Goal: Book appointment/travel/reservation

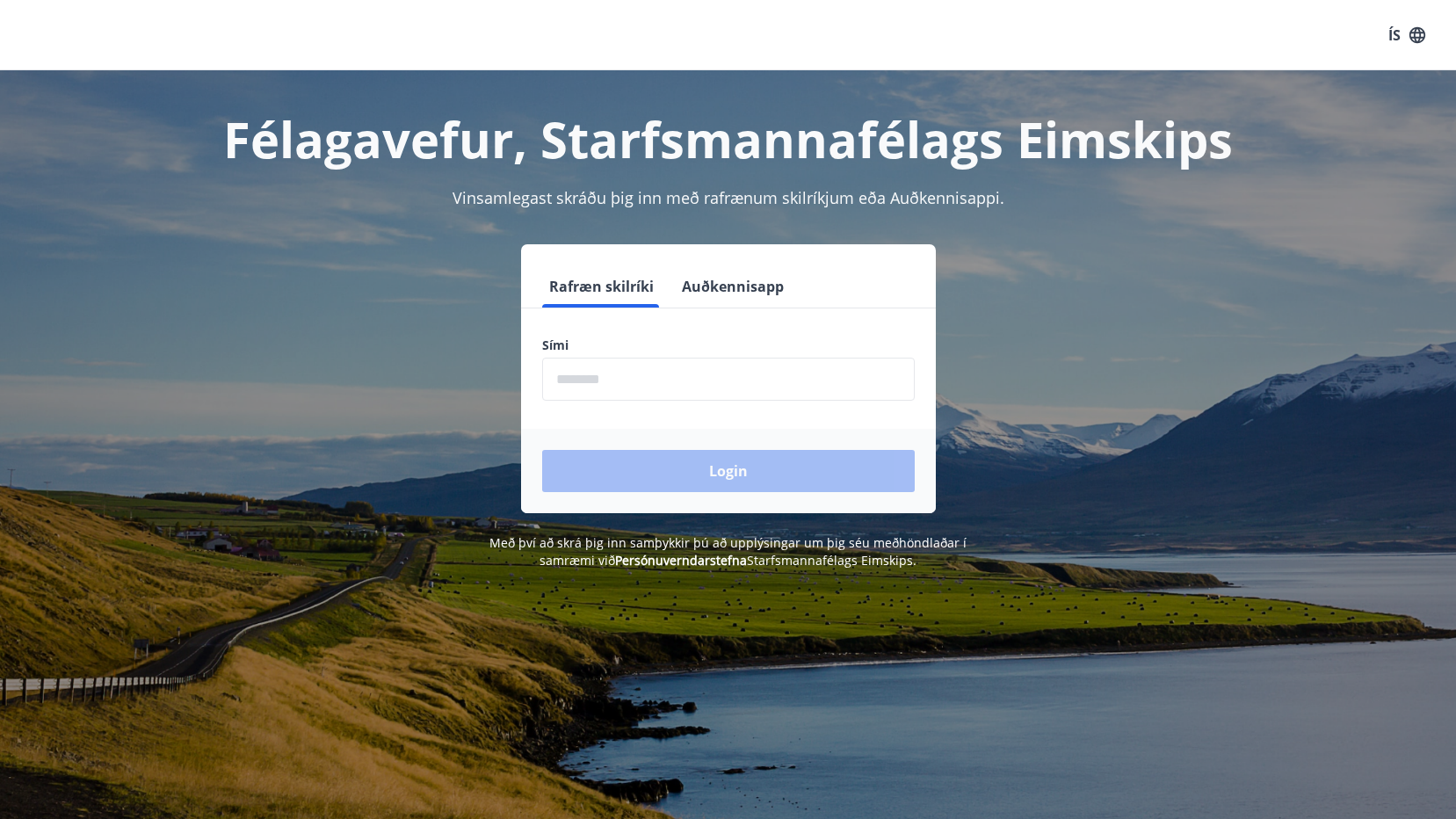
click at [585, 384] on input "phone" at bounding box center [728, 379] width 373 height 43
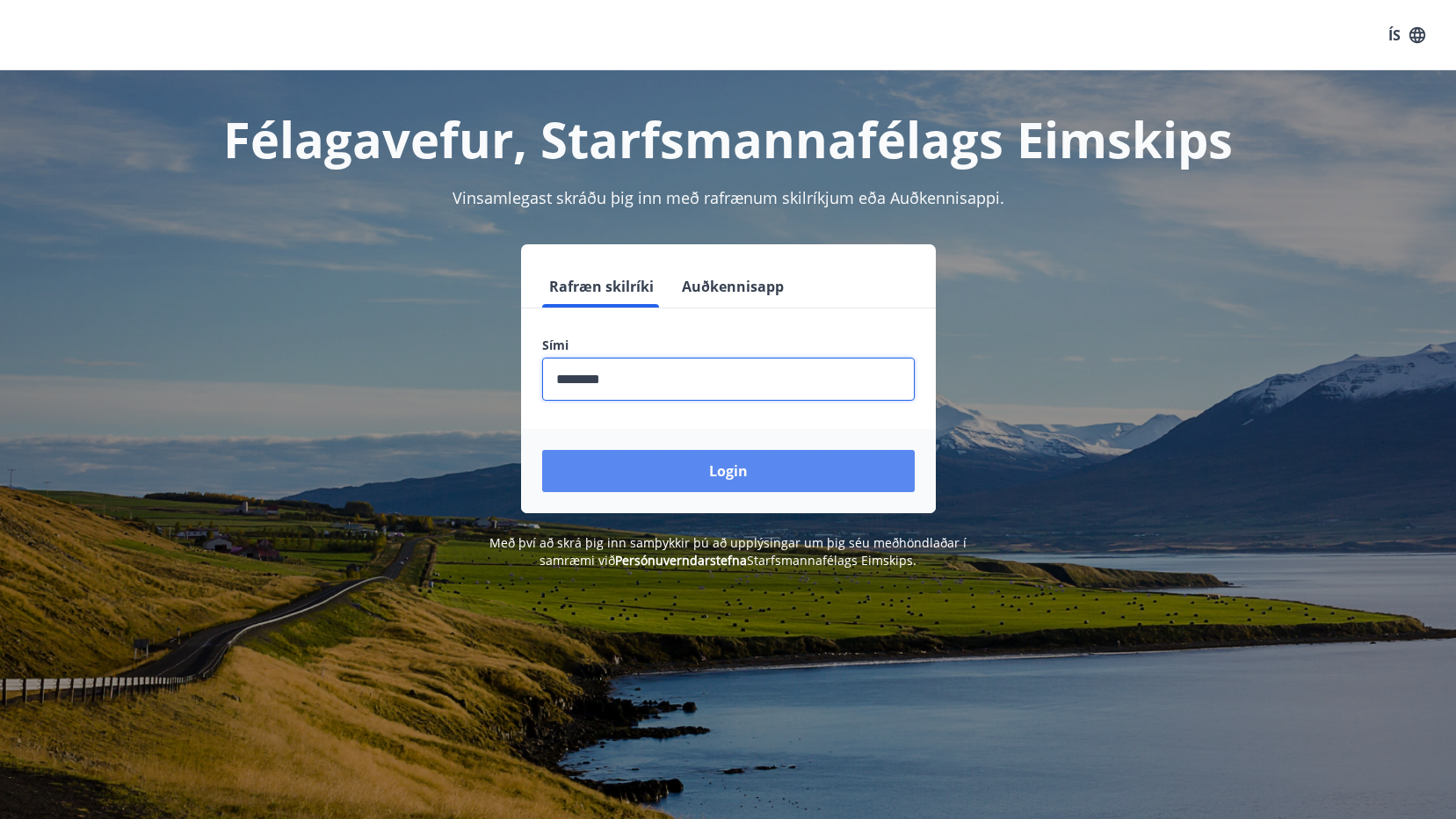
type input "********"
click at [810, 462] on button "Login" at bounding box center [728, 470] width 373 height 42
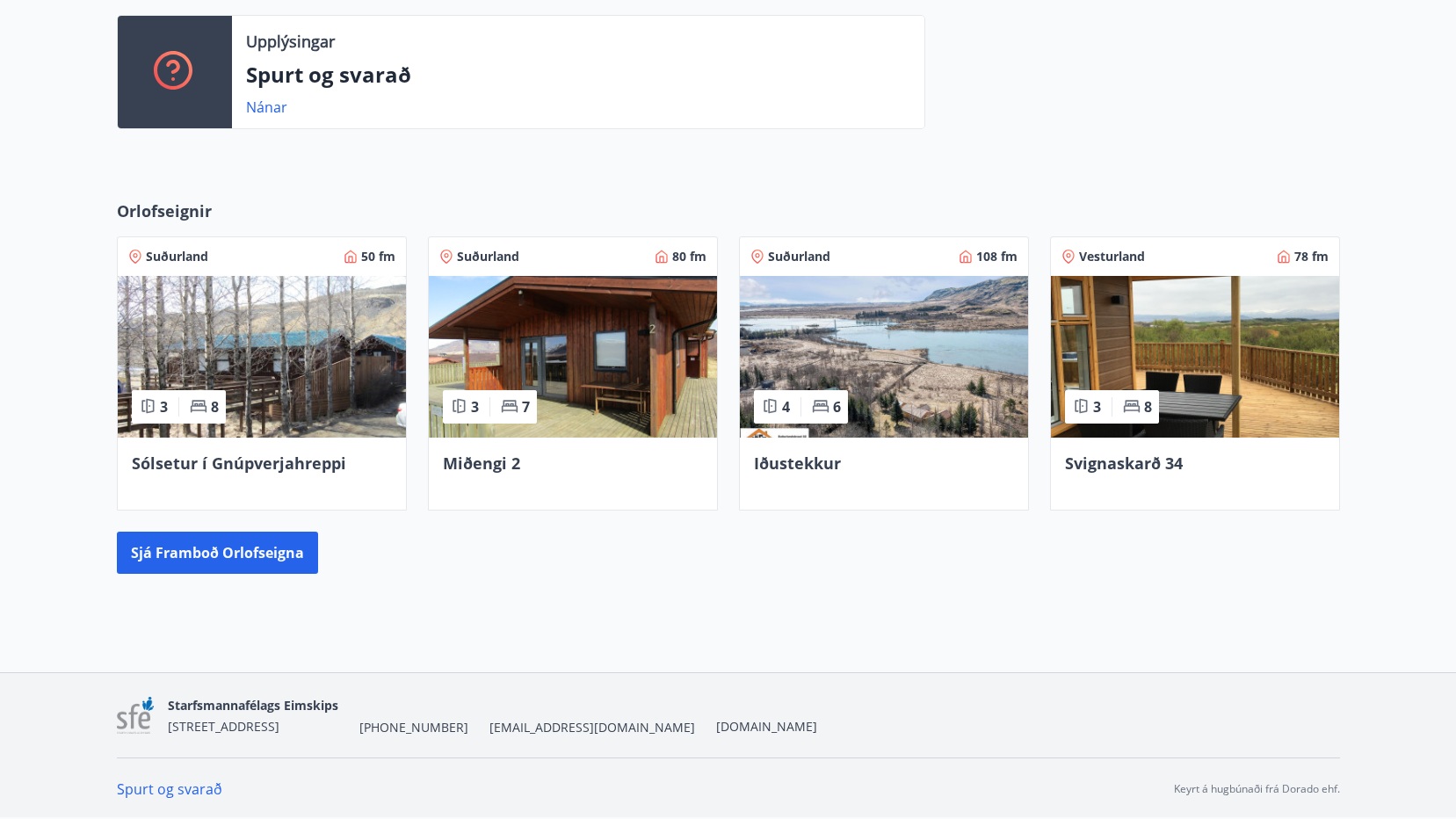
scroll to position [481, 0]
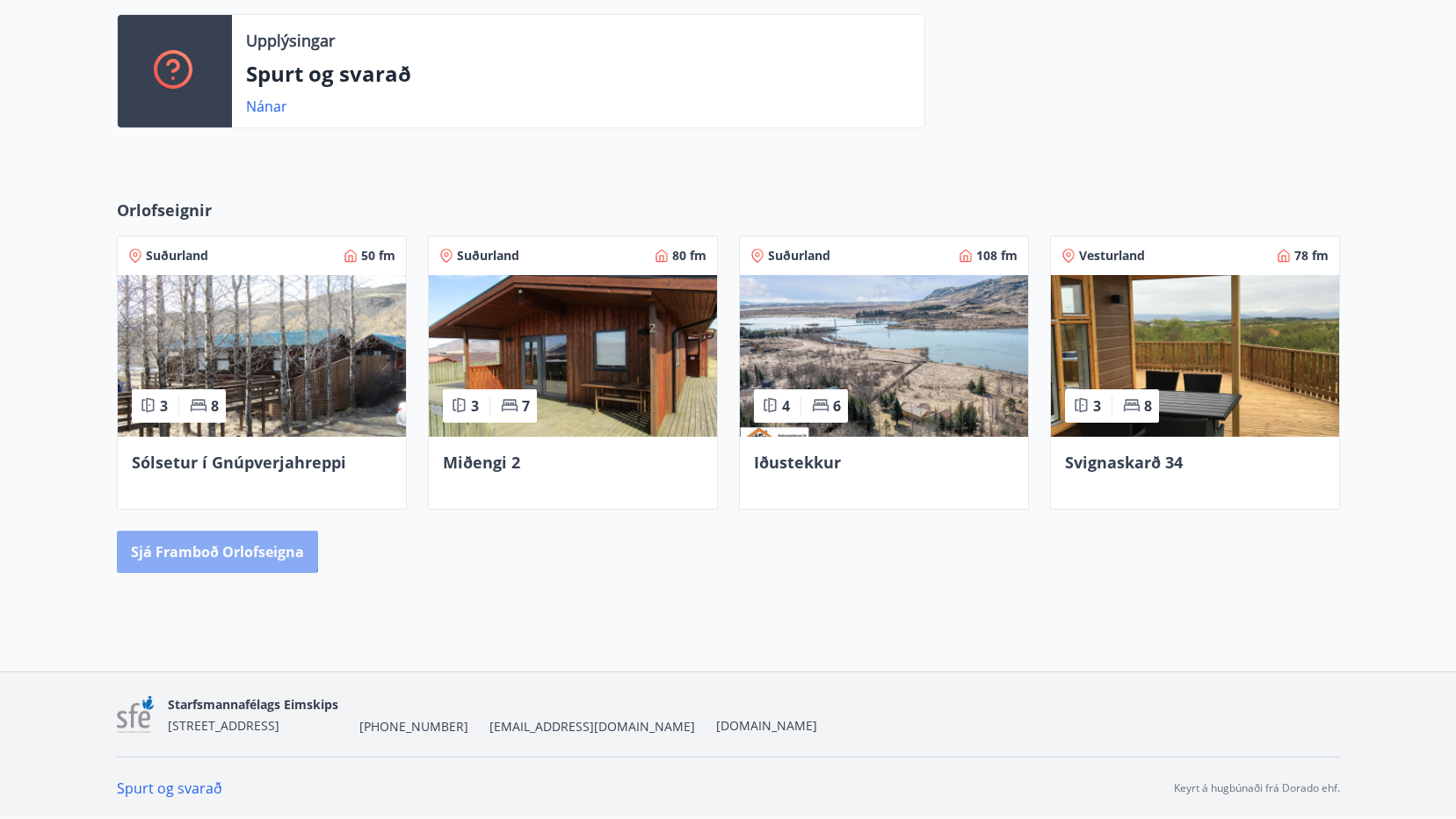
click at [191, 549] on button "Sjá framboð orlofseigna" at bounding box center [218, 551] width 201 height 42
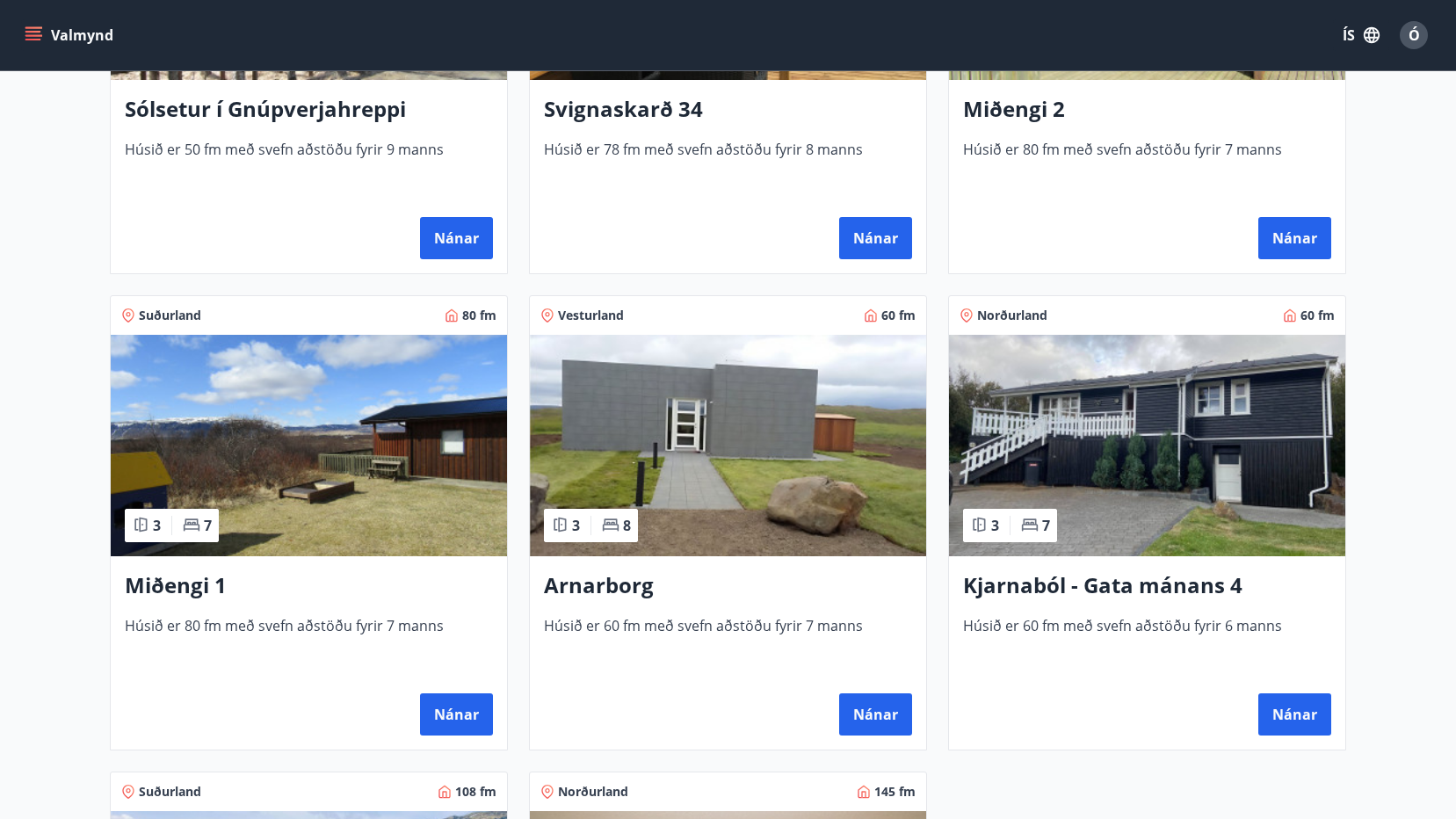
scroll to position [615, 0]
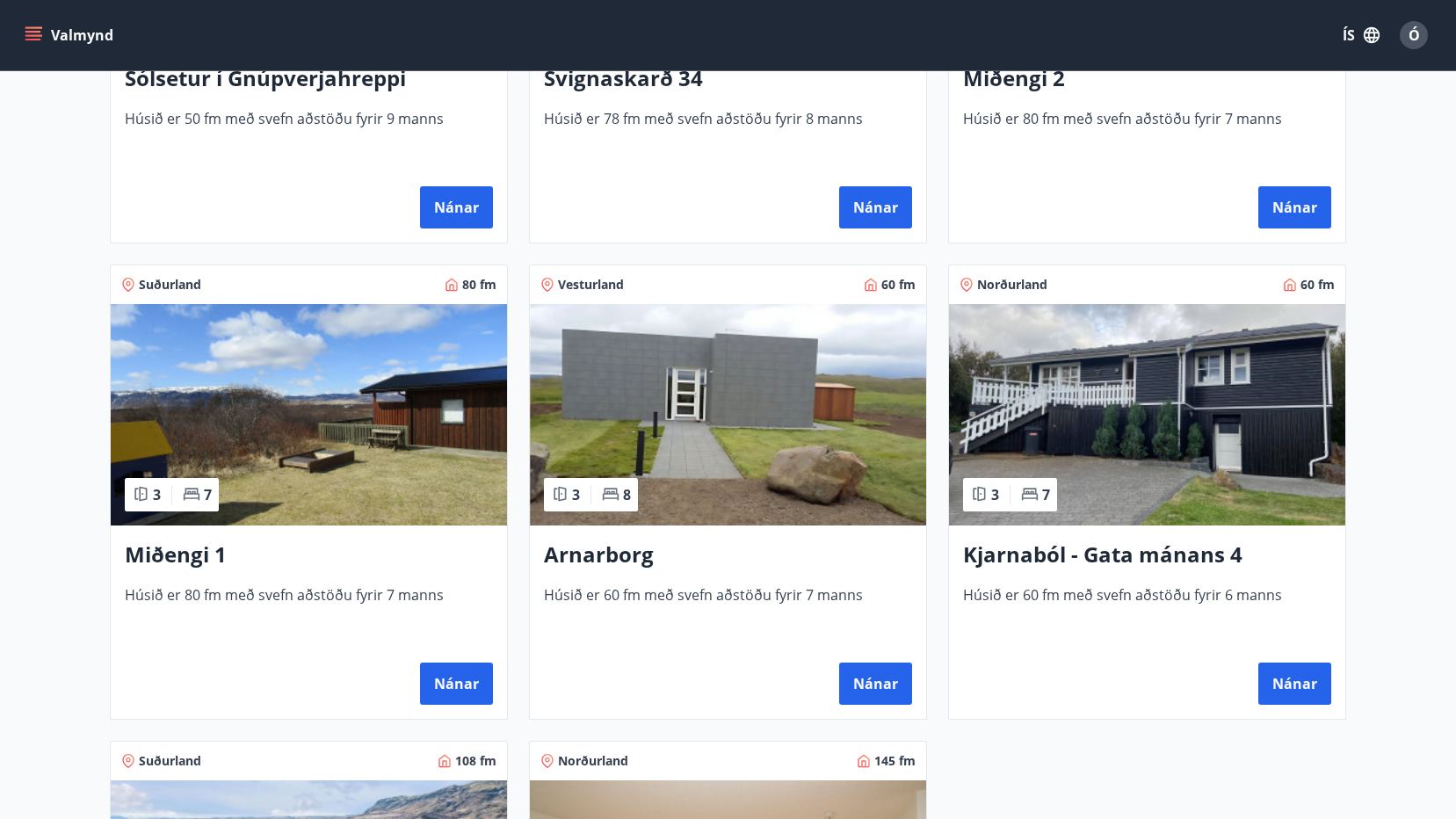
click at [1156, 547] on h3 "Kjarnaból - Gata mánans 4" at bounding box center [1147, 555] width 369 height 31
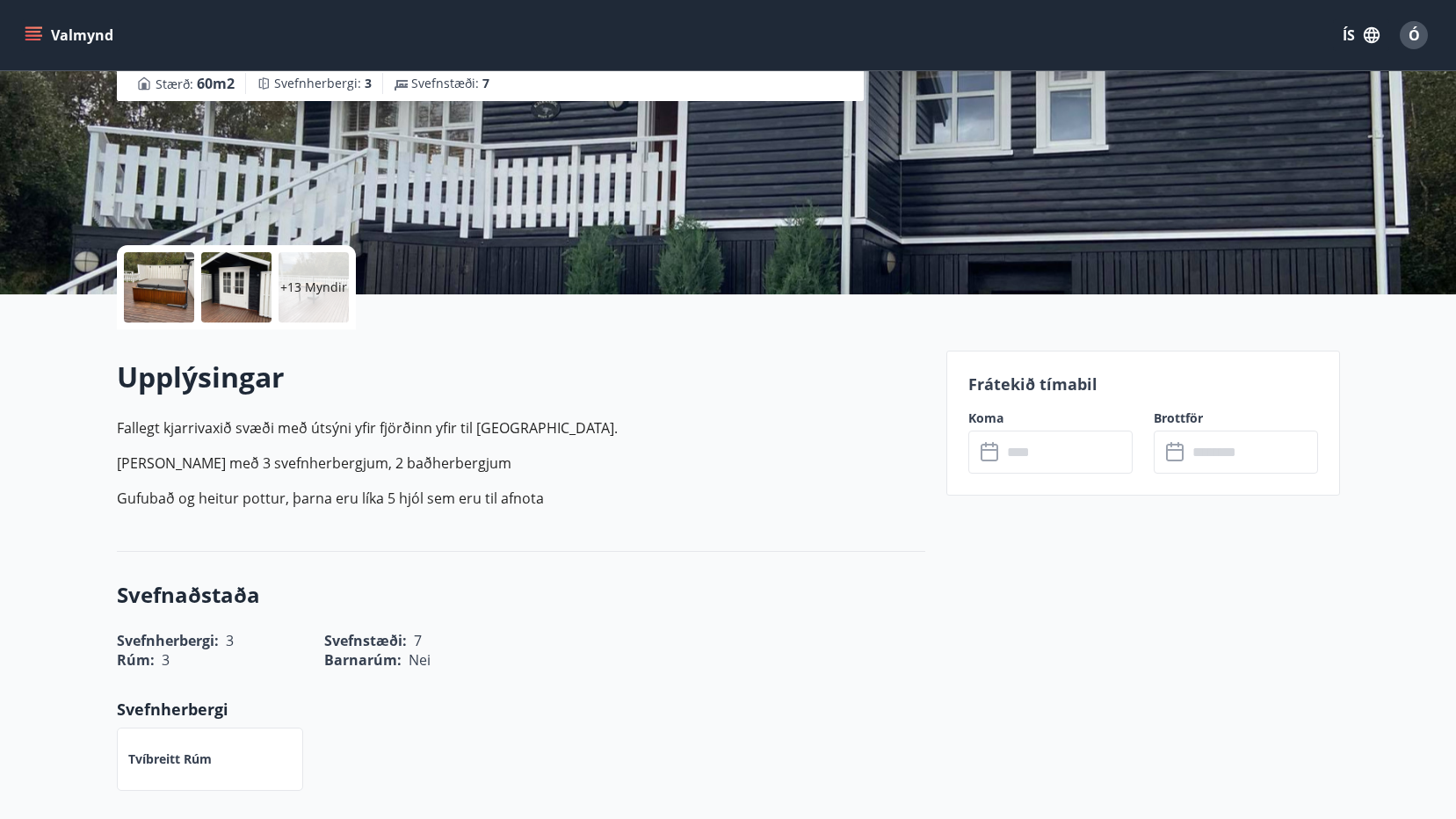
scroll to position [264, 0]
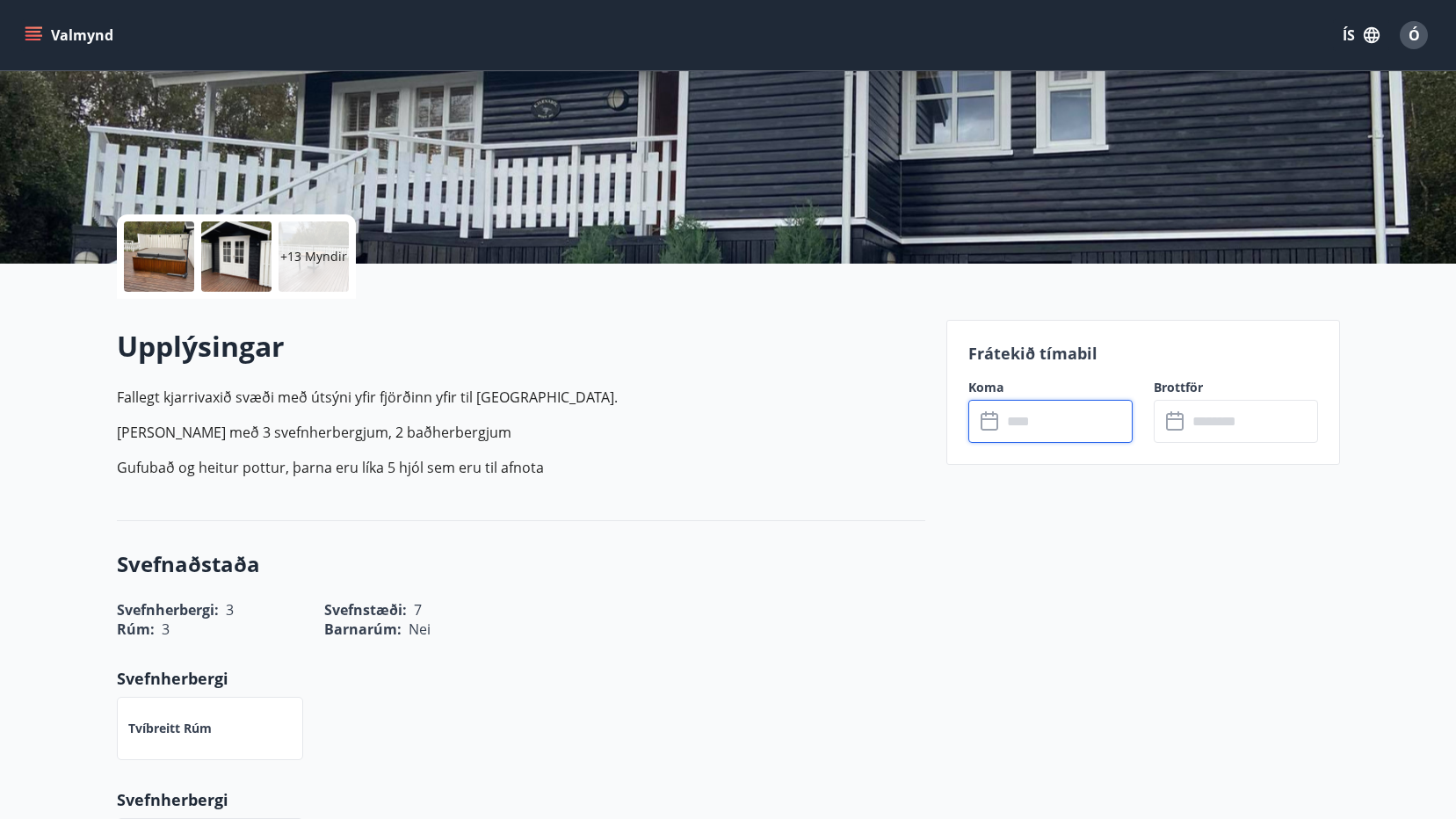
click at [1033, 422] on input "text" at bounding box center [1067, 421] width 131 height 43
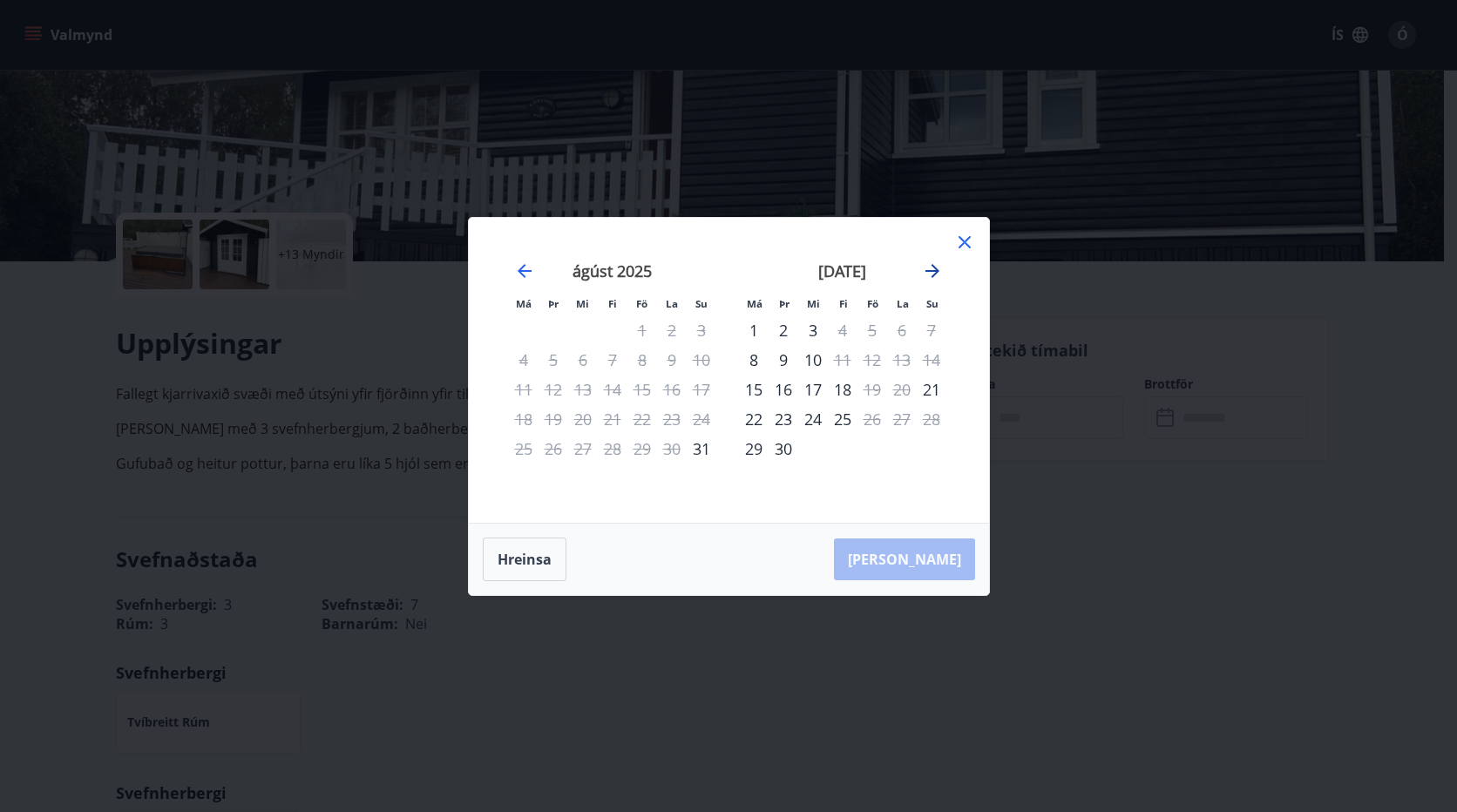
click at [929, 269] on icon "Move forward to switch to the next month." at bounding box center [933, 271] width 21 height 21
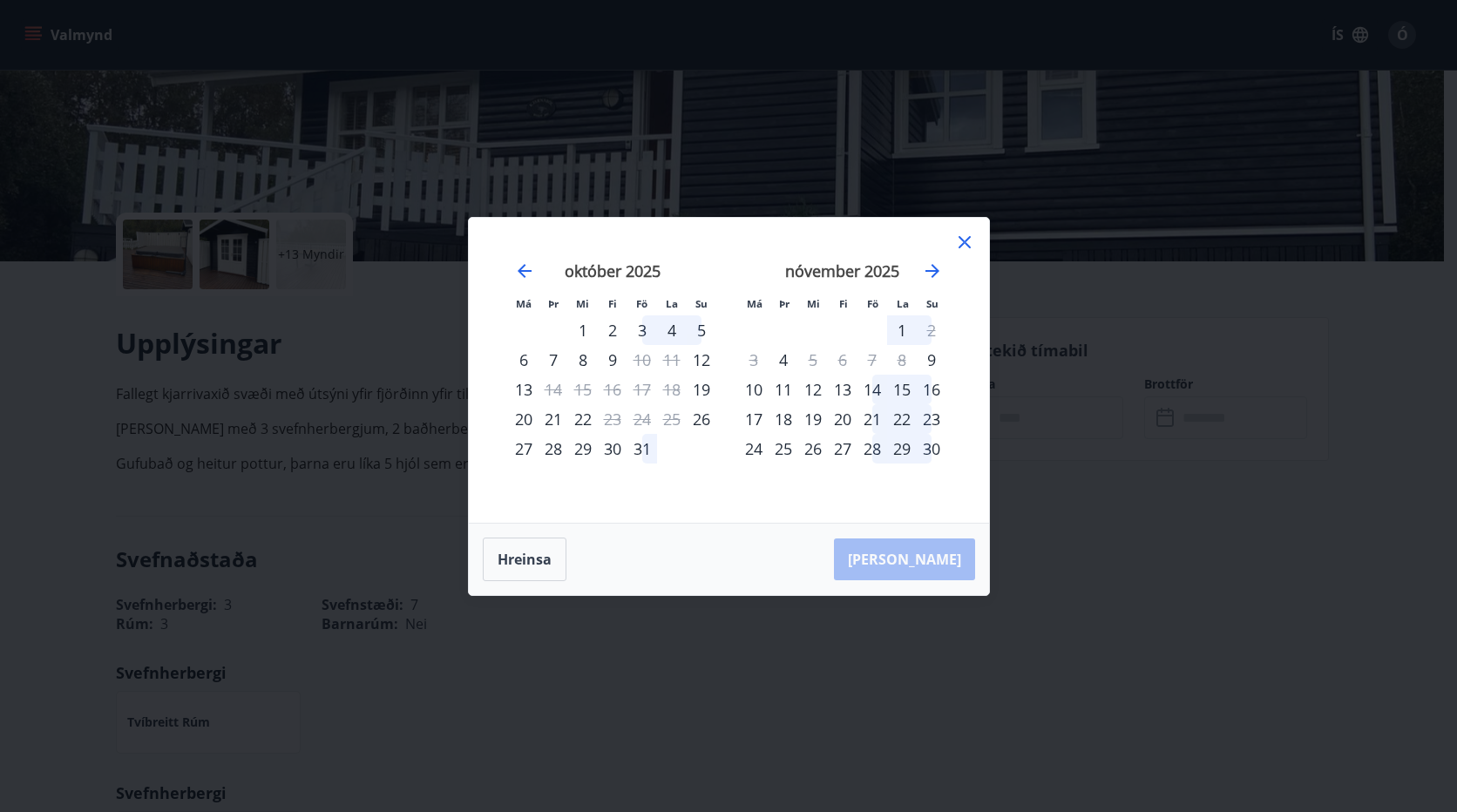
click at [873, 388] on div "14" at bounding box center [871, 389] width 30 height 30
click at [966, 244] on icon at bounding box center [965, 242] width 13 height 13
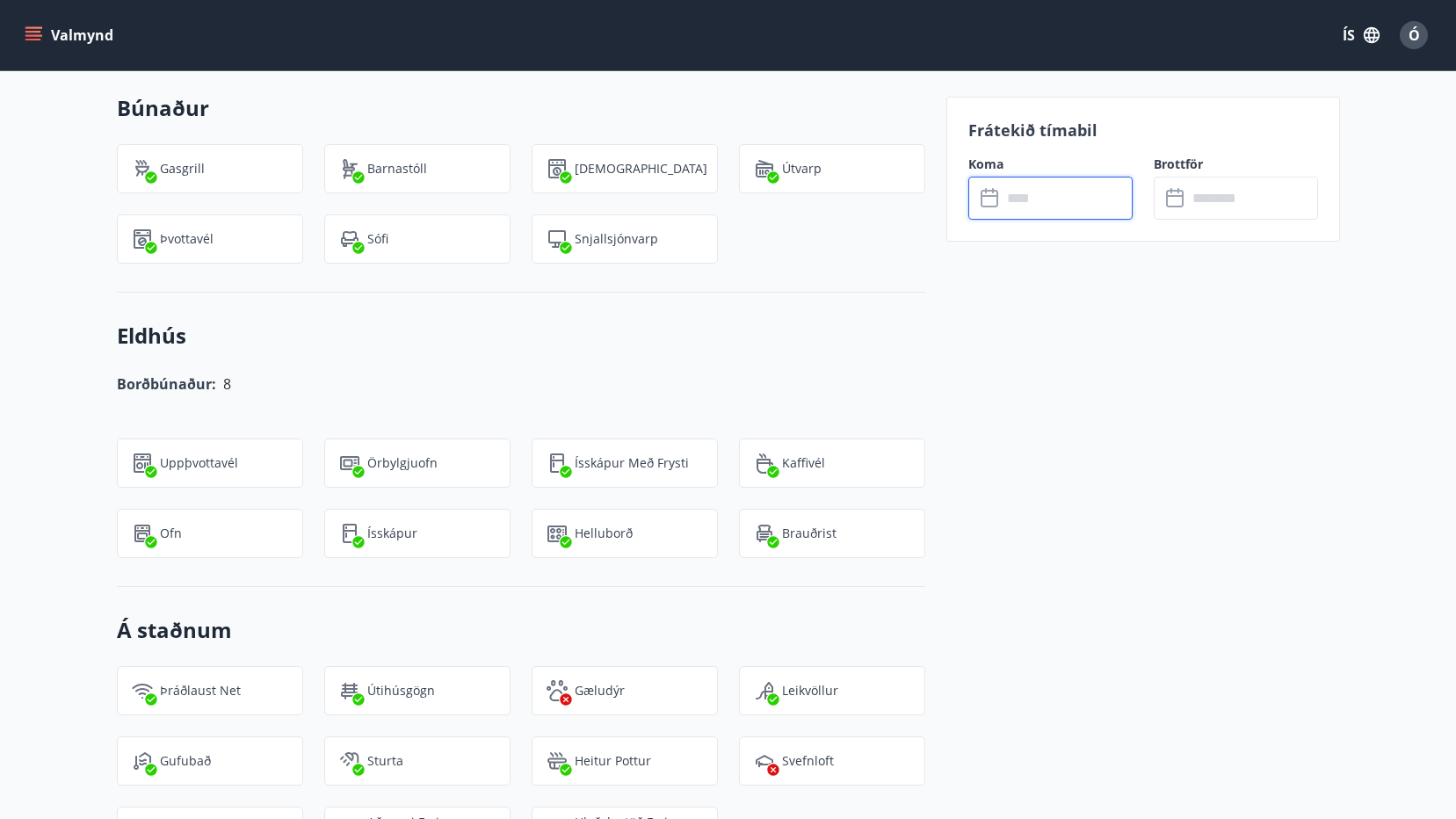
scroll to position [1317, 0]
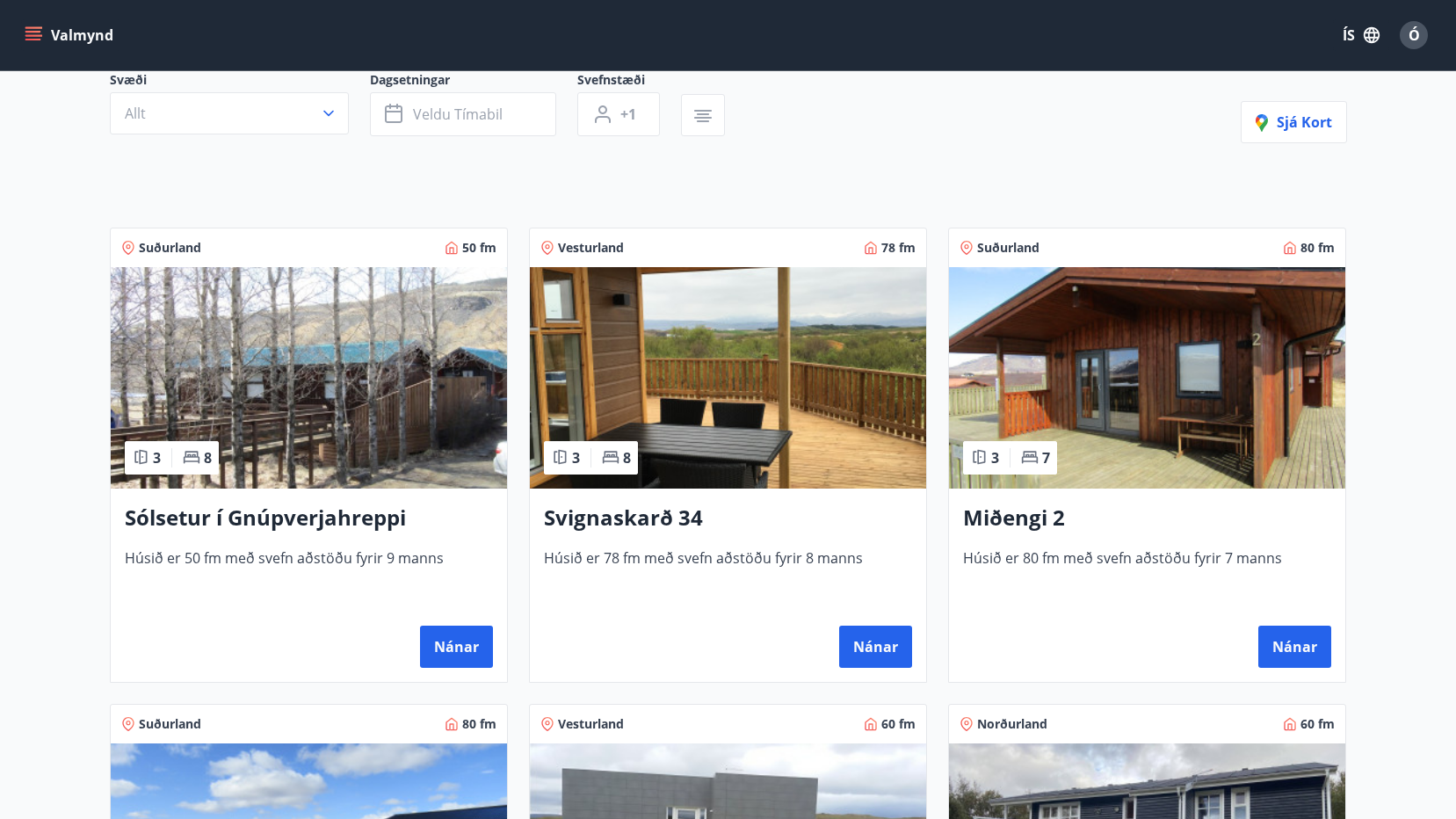
click at [793, 378] on img at bounding box center [728, 377] width 396 height 221
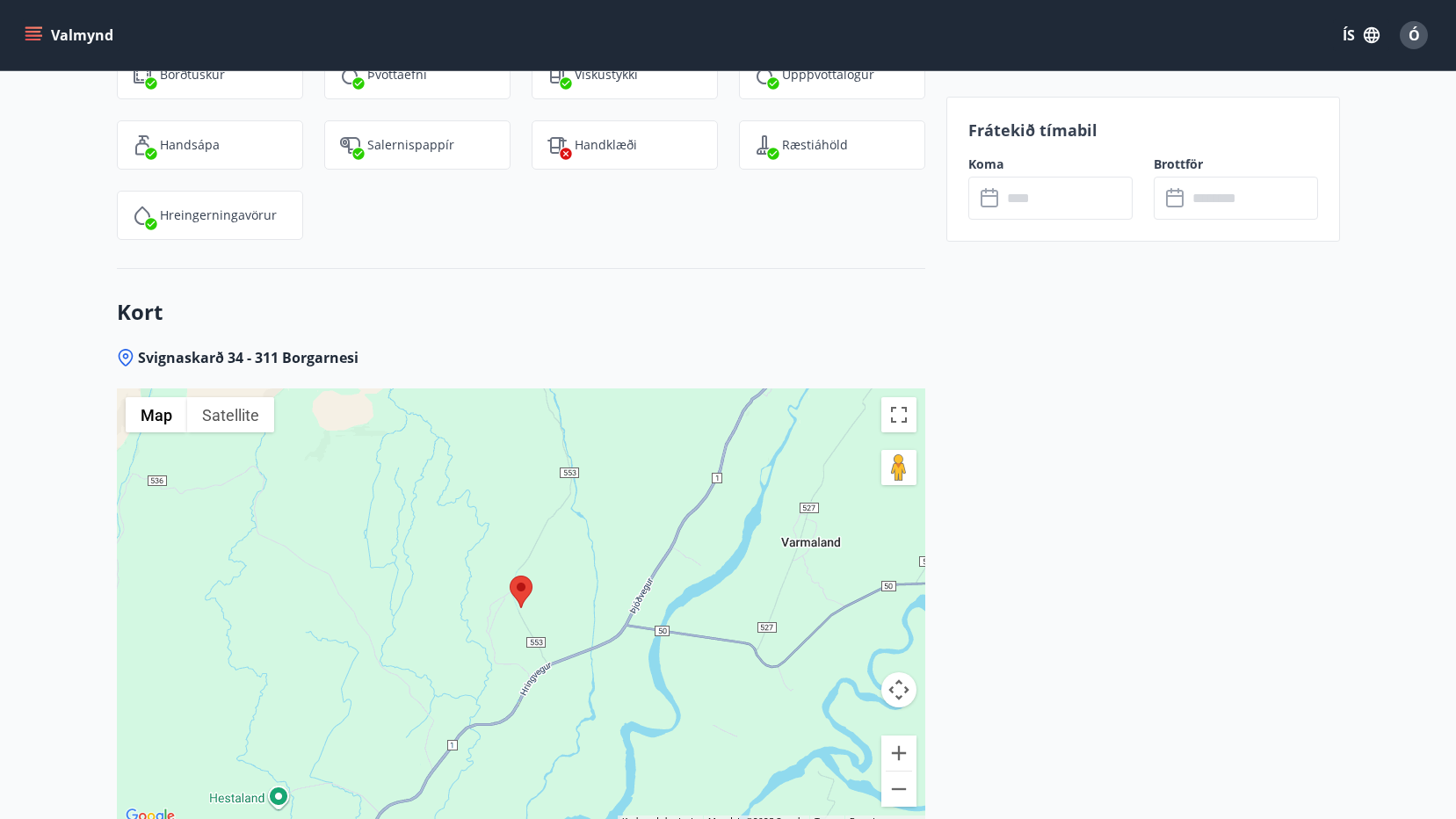
scroll to position [2371, 0]
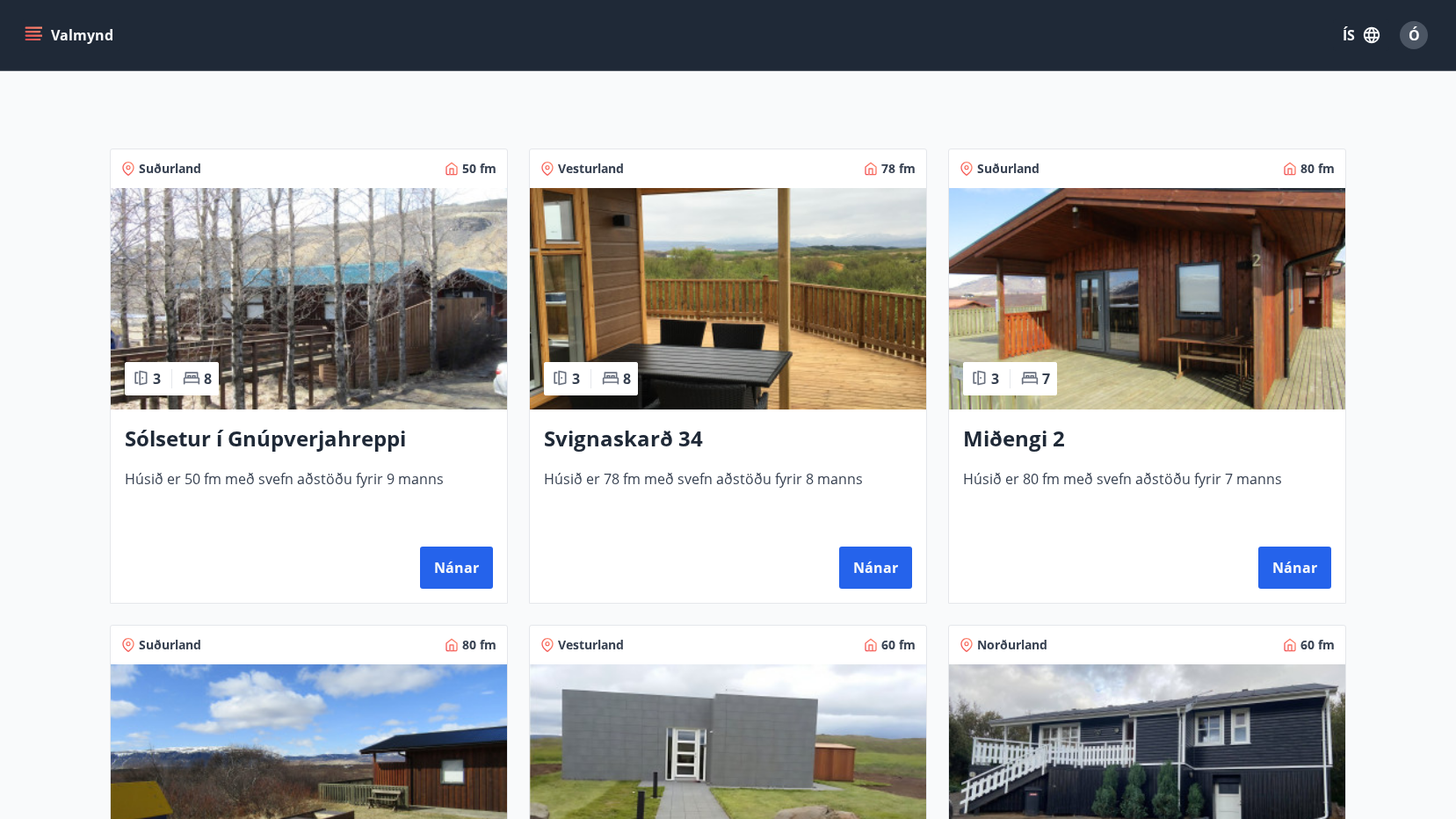
scroll to position [264, 0]
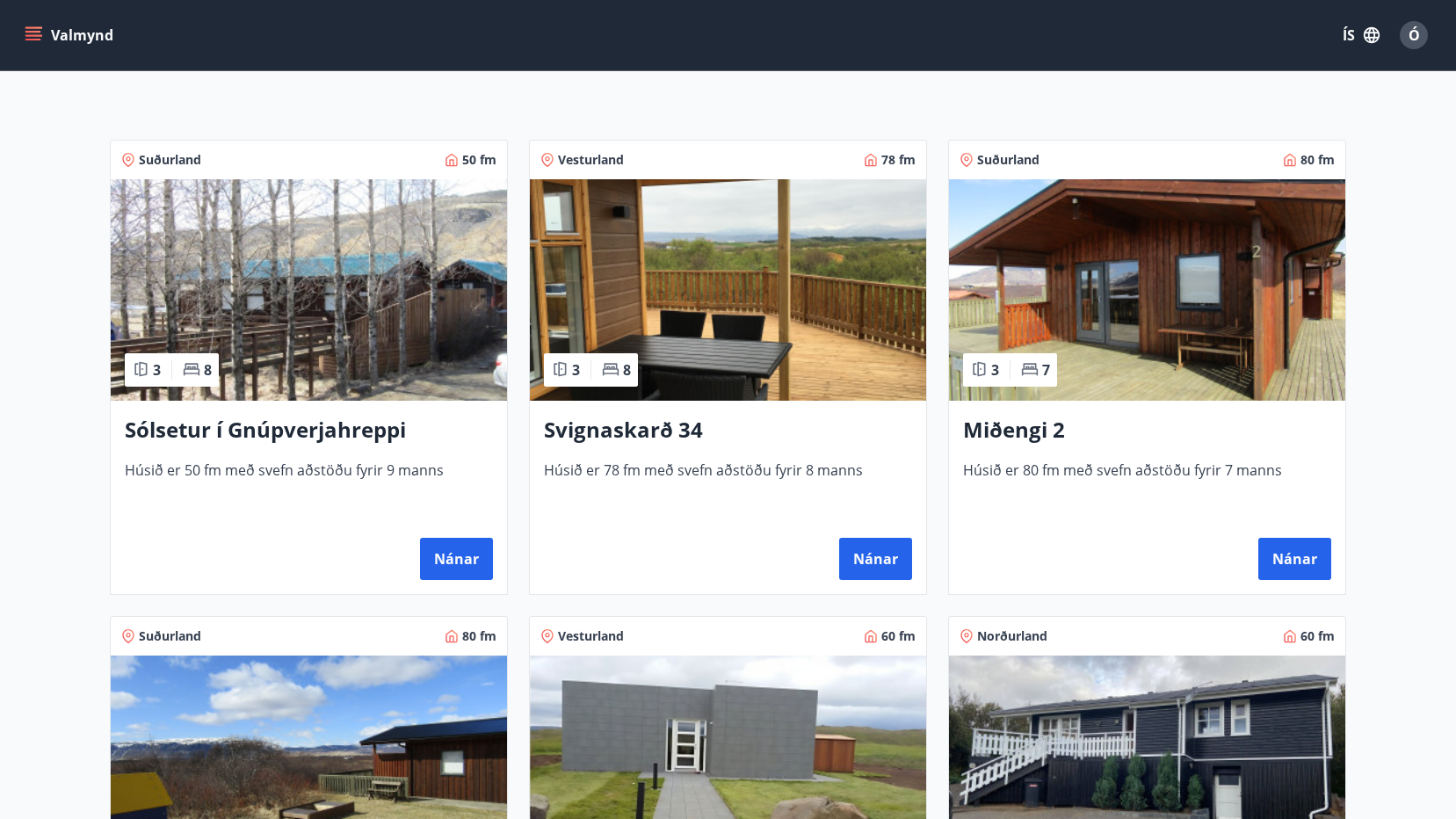
click at [393, 290] on img at bounding box center [308, 289] width 396 height 221
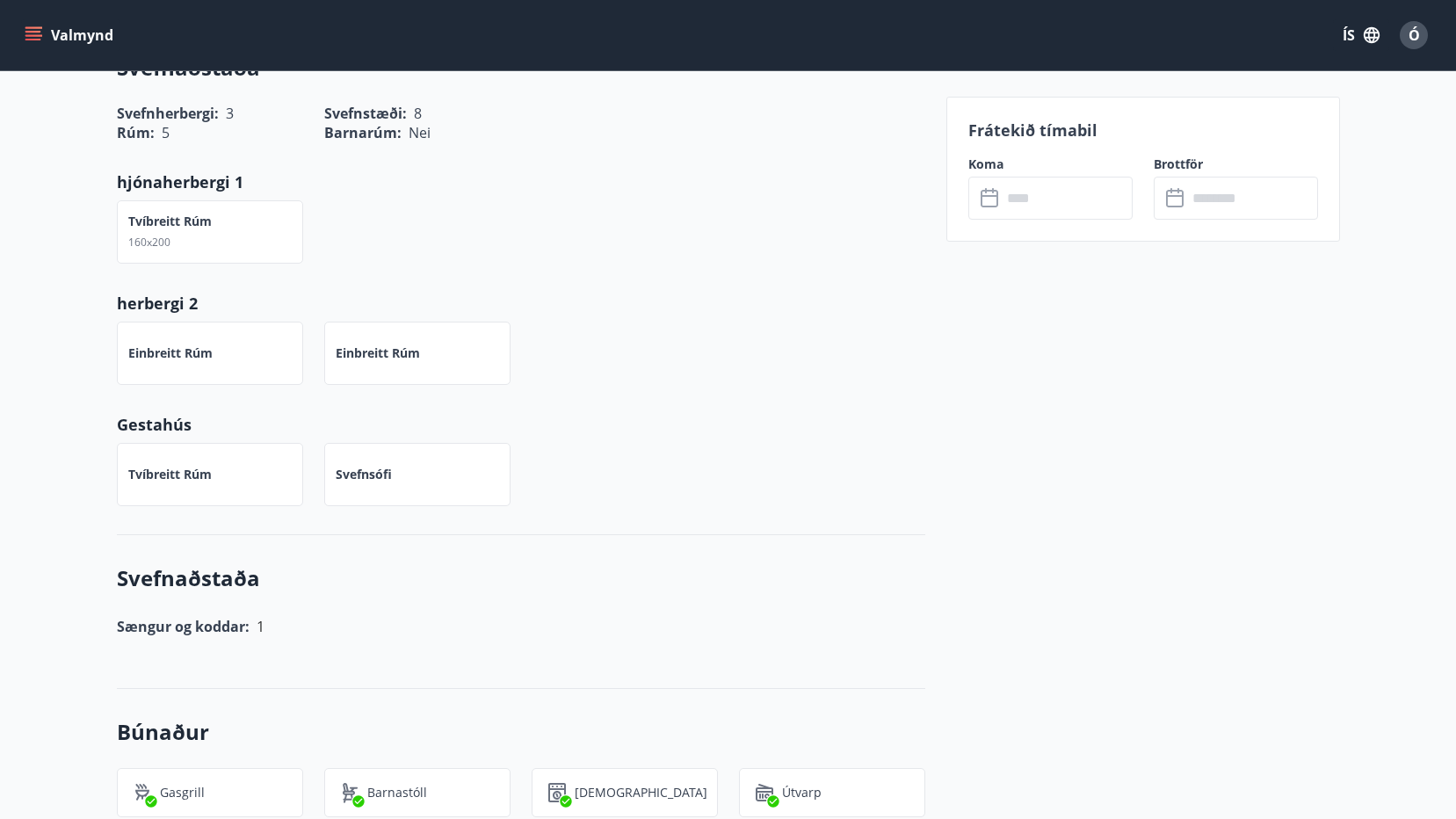
scroll to position [967, 0]
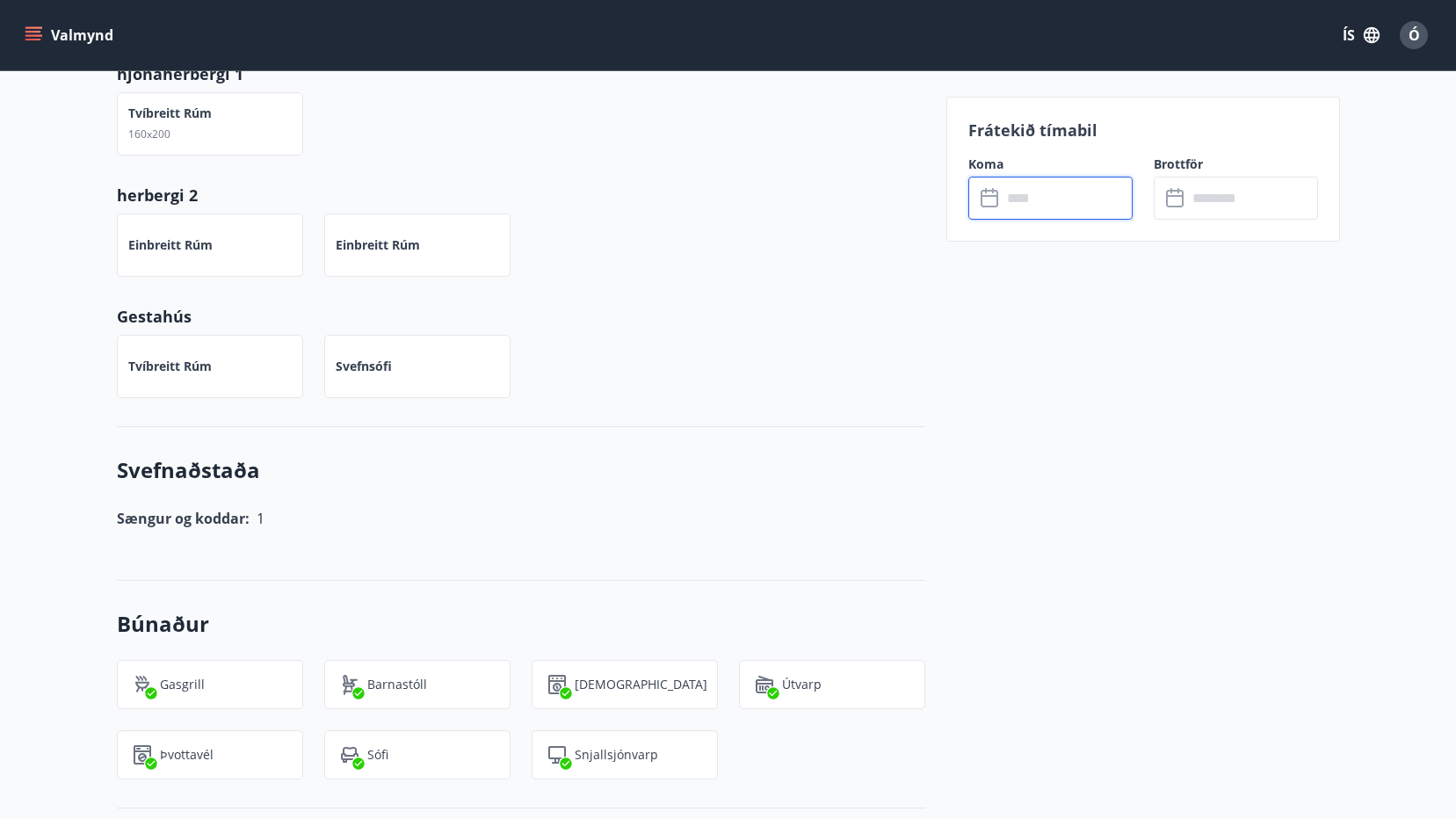
click at [1050, 190] on input "text" at bounding box center [1067, 198] width 131 height 43
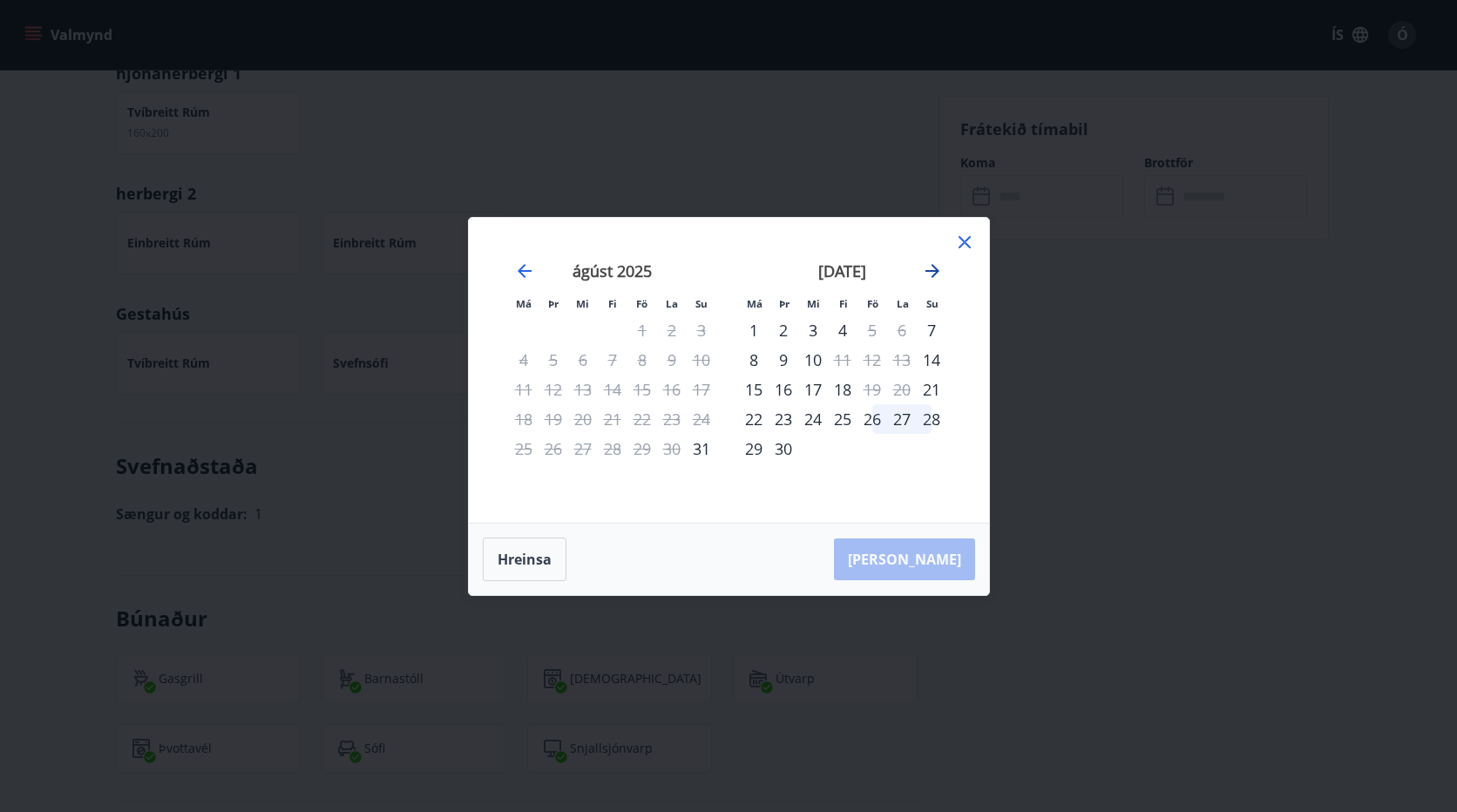
click at [941, 266] on icon "Move forward to switch to the next month." at bounding box center [933, 271] width 21 height 21
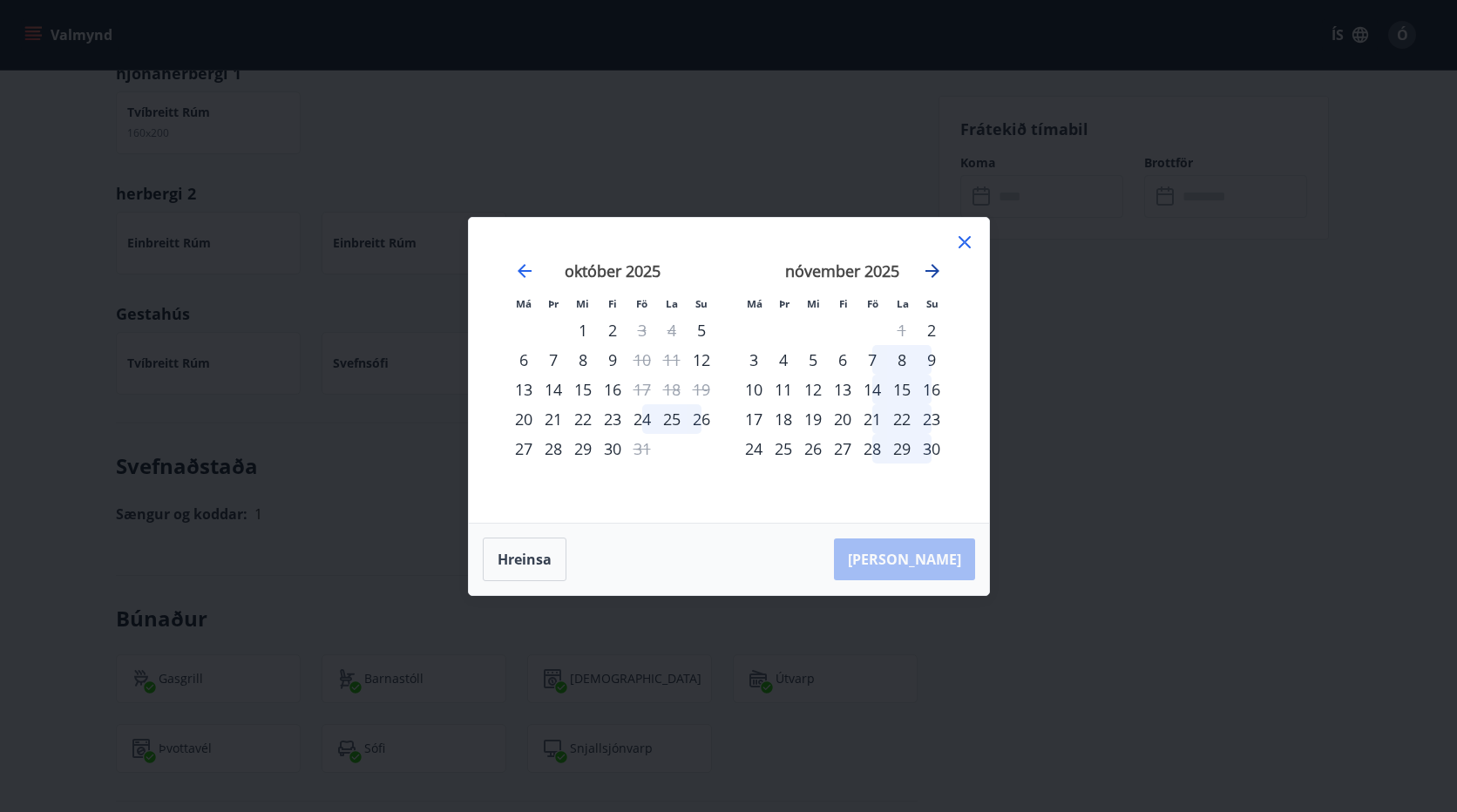
click at [941, 266] on icon "Move forward to switch to the next month." at bounding box center [933, 271] width 21 height 21
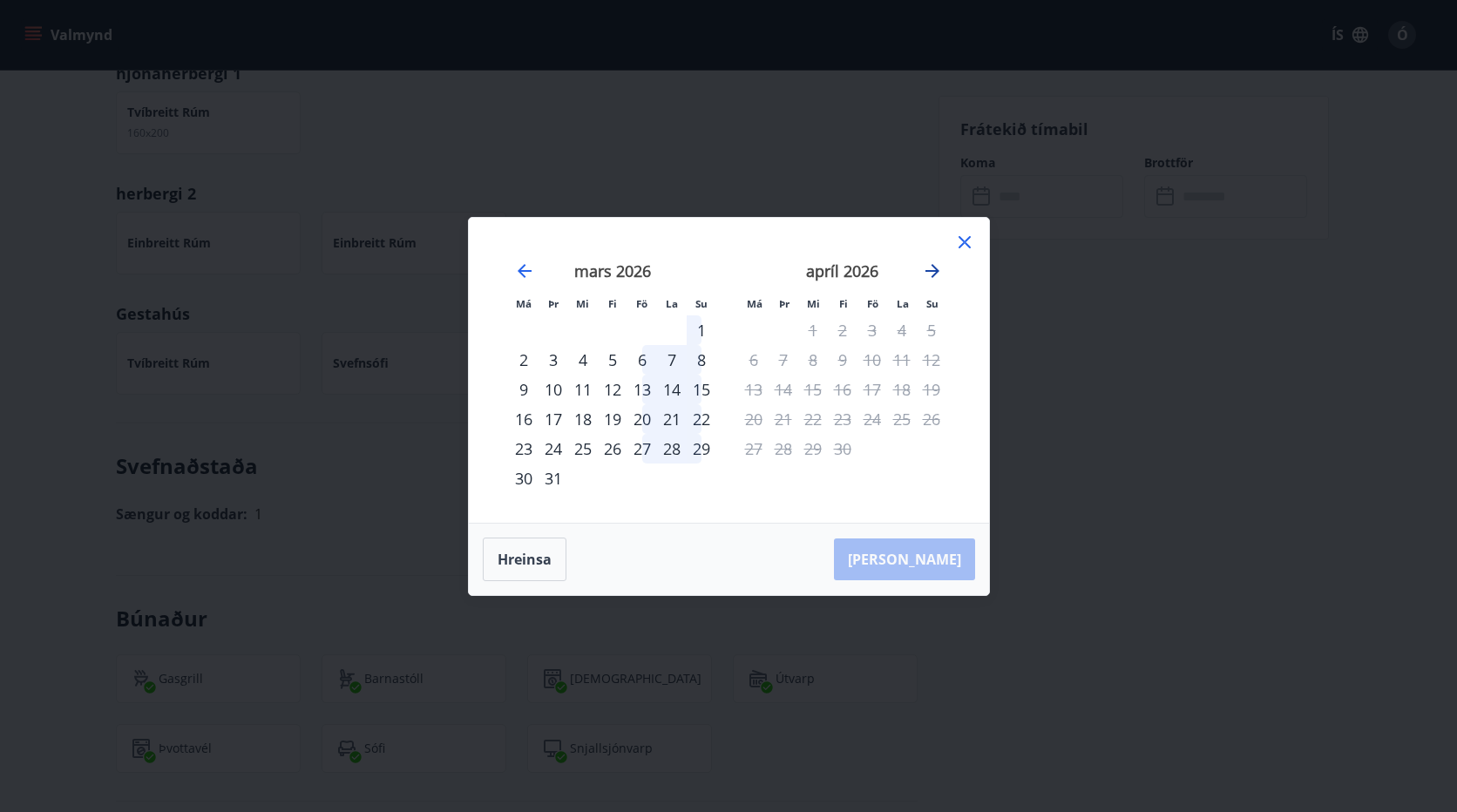
click at [941, 266] on icon "Move forward to switch to the next month." at bounding box center [933, 271] width 21 height 21
click at [514, 268] on icon "Move backward to switch to the previous month." at bounding box center [524, 271] width 21 height 21
click at [517, 266] on icon "Move backward to switch to the previous month." at bounding box center [524, 271] width 21 height 21
click at [965, 247] on icon at bounding box center [965, 242] width 21 height 21
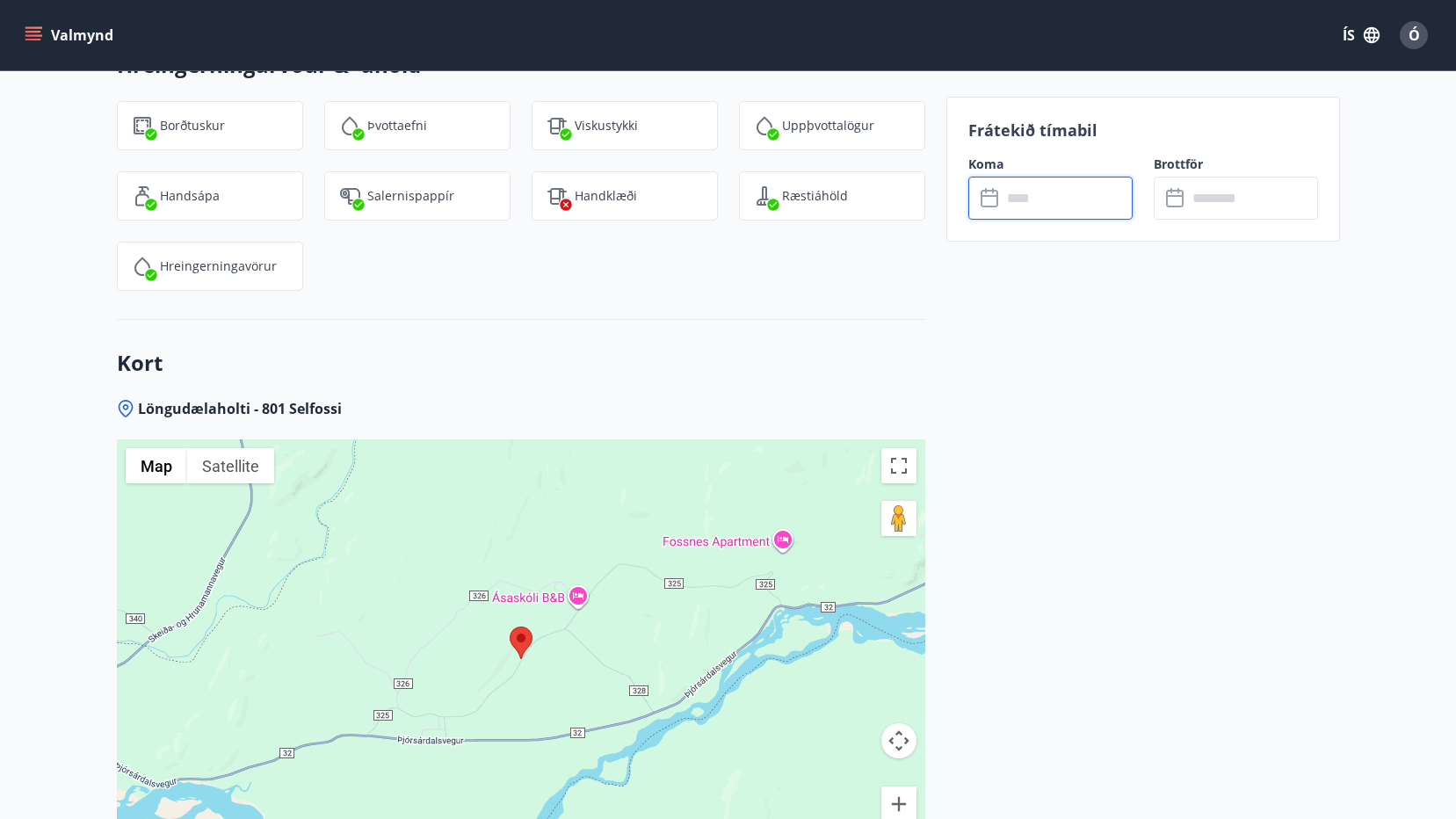
scroll to position [2337, 0]
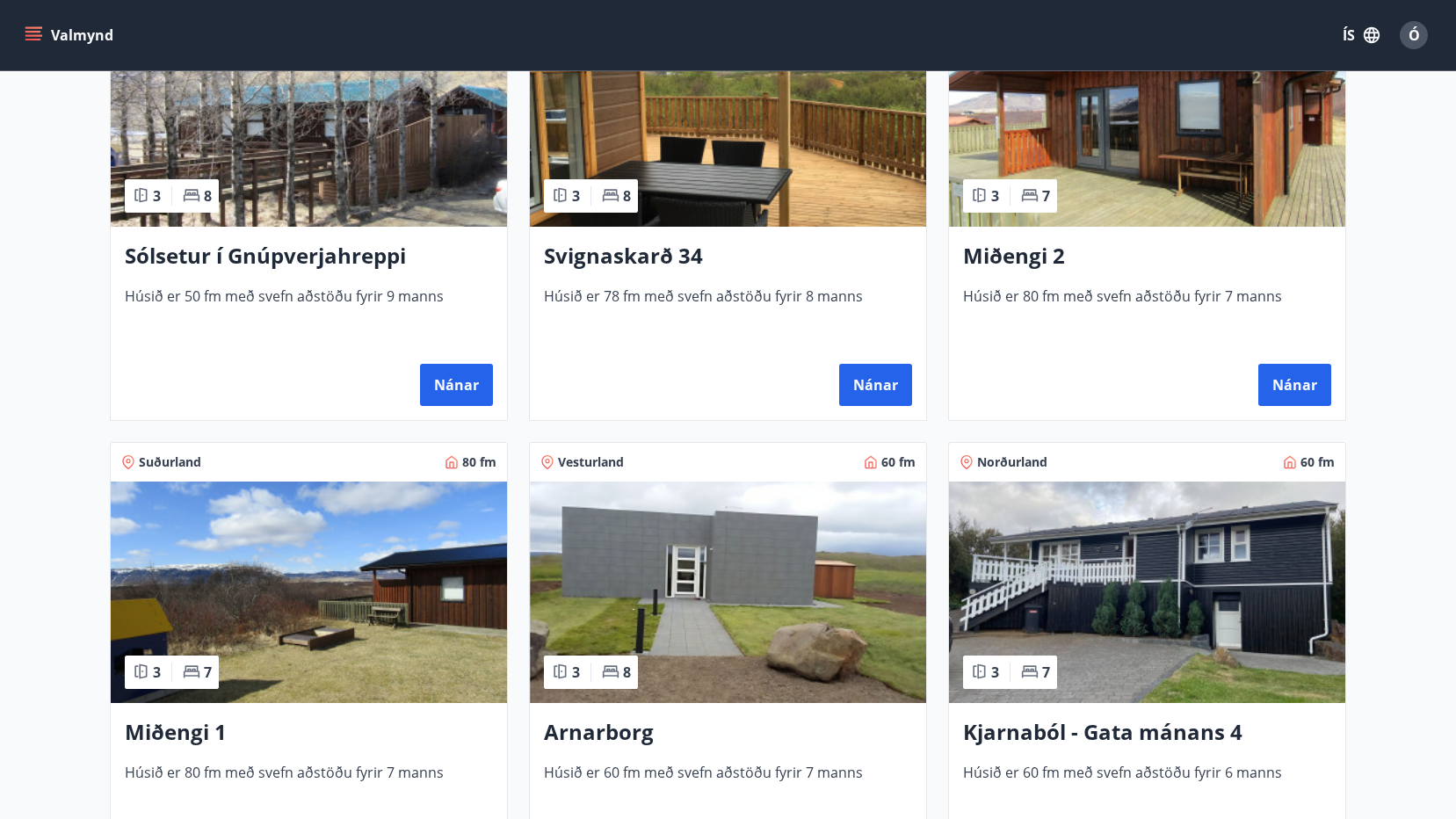
scroll to position [527, 0]
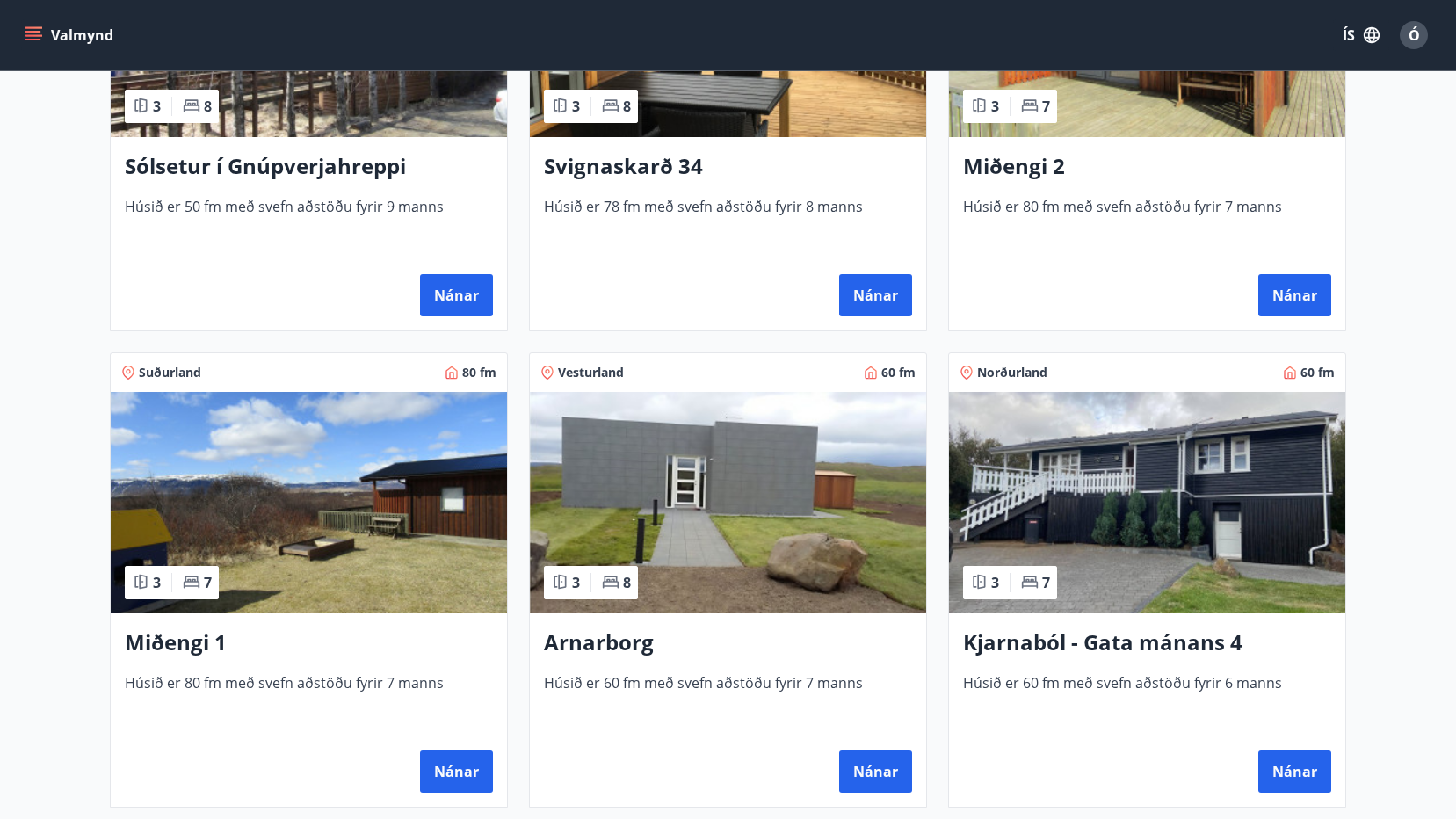
click at [701, 446] on img at bounding box center [728, 502] width 396 height 221
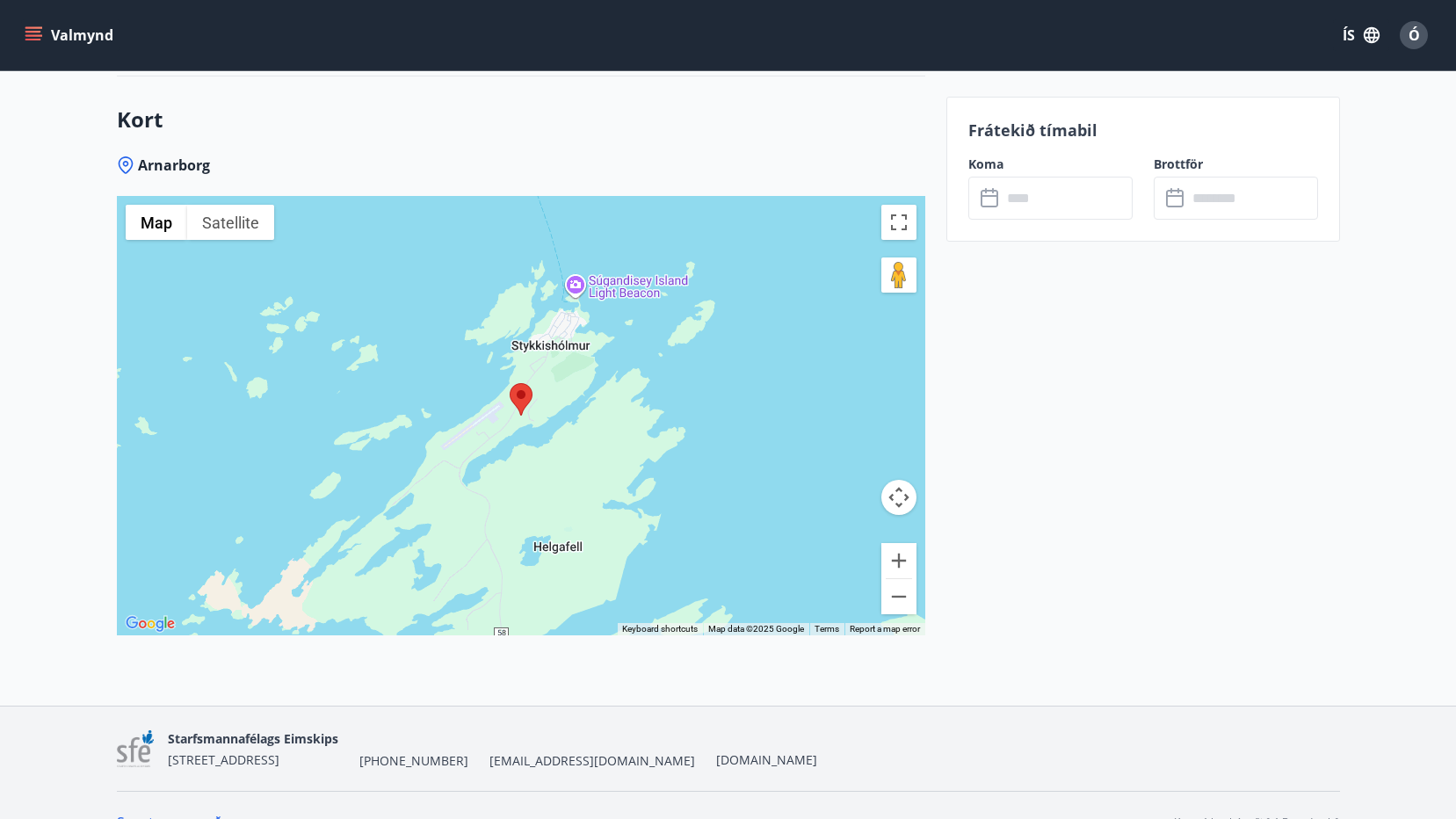
scroll to position [2576, 0]
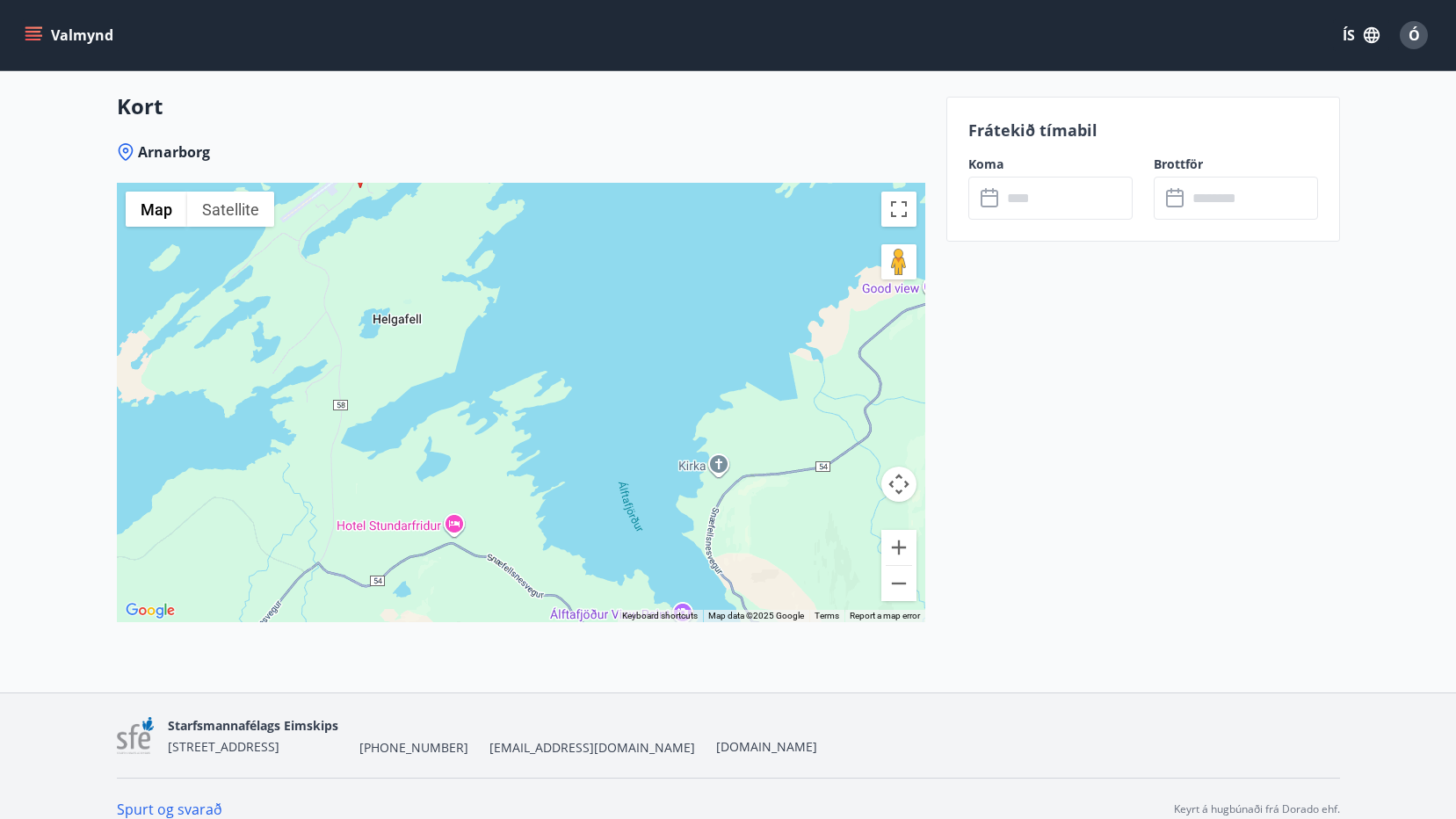
drag, startPoint x: 746, startPoint y: 423, endPoint x: 585, endPoint y: 204, distance: 271.8
click at [585, 204] on div at bounding box center [521, 402] width 809 height 439
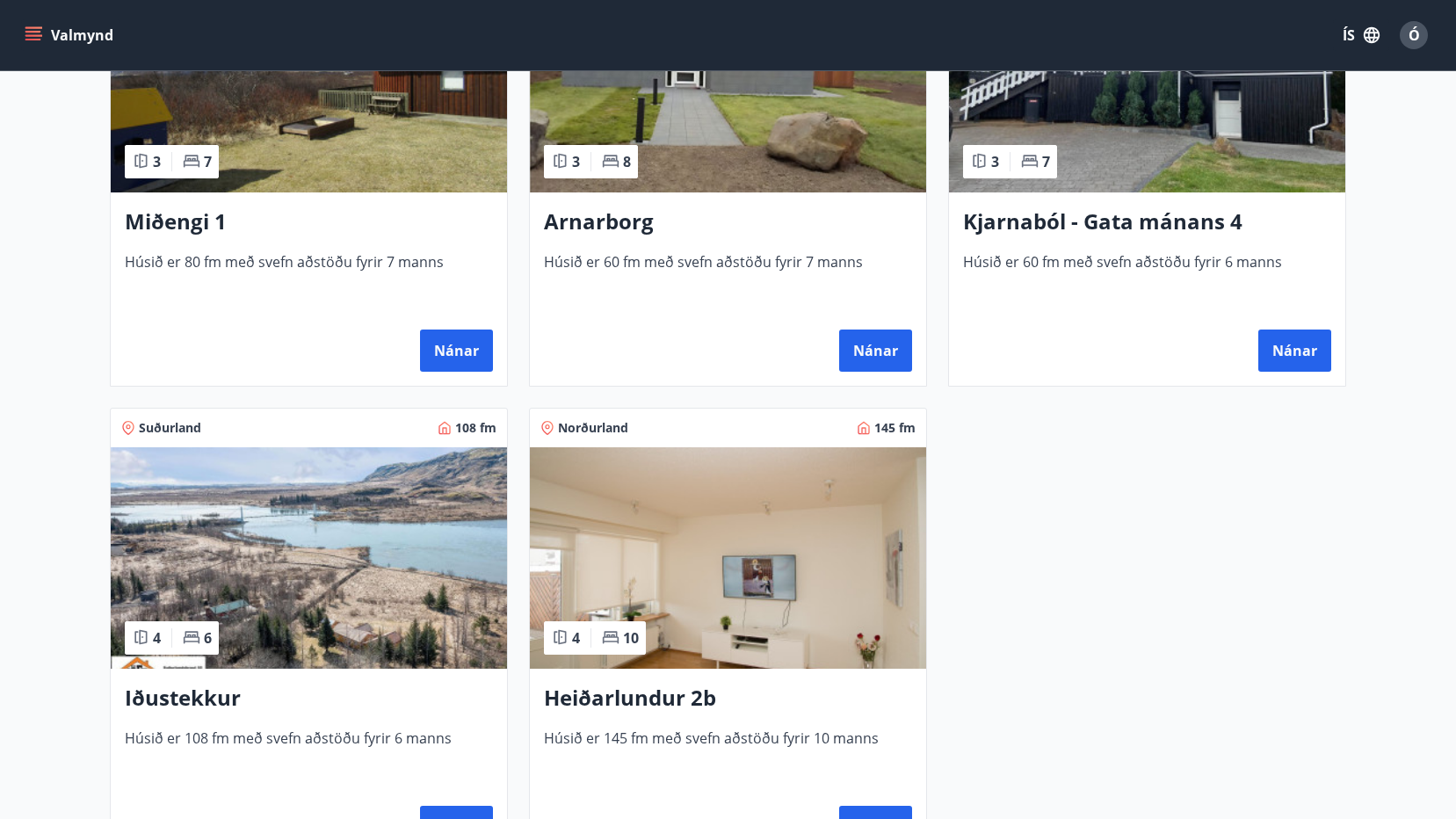
scroll to position [1142, 0]
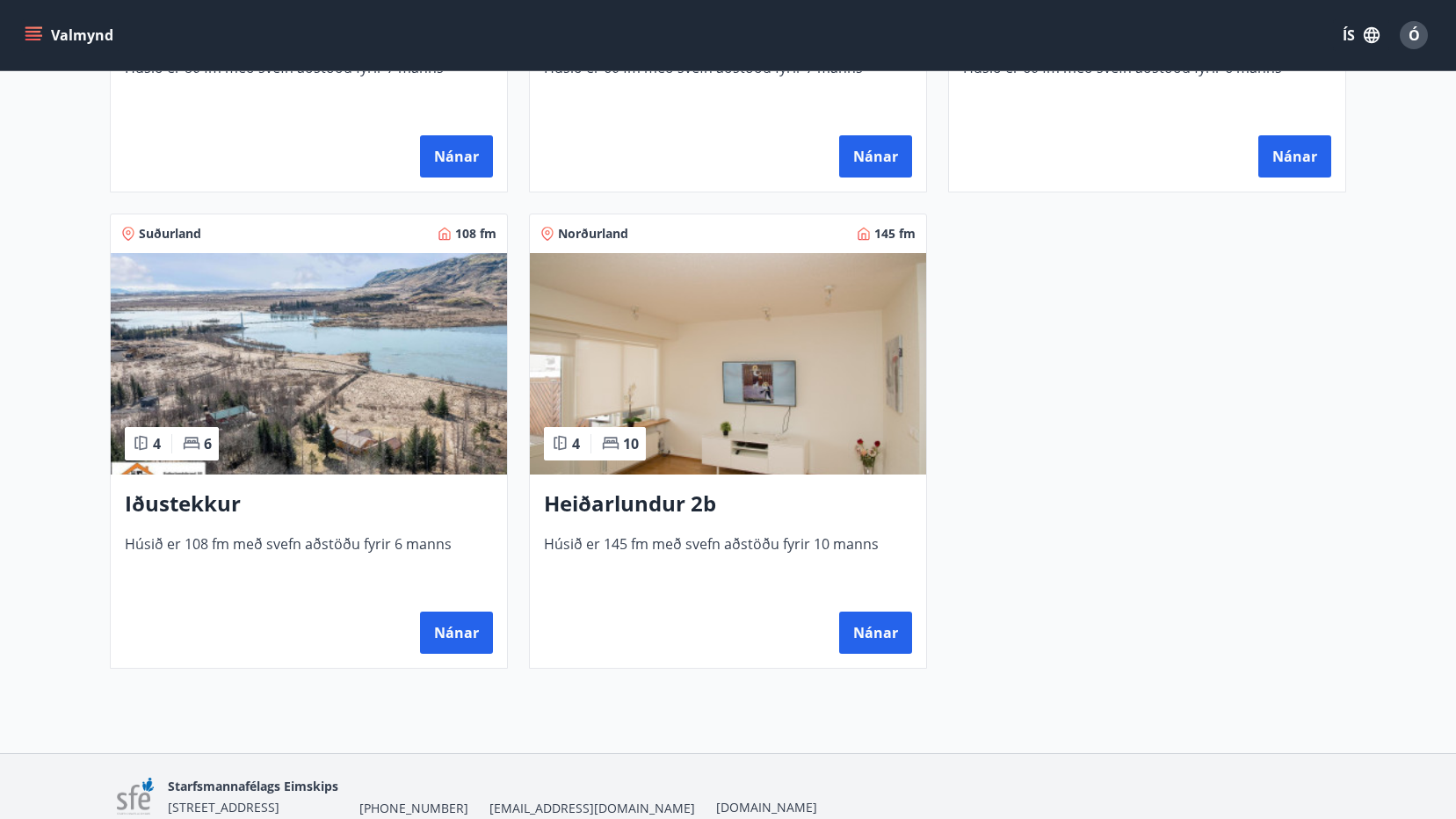
click at [697, 351] on img at bounding box center [728, 364] width 396 height 221
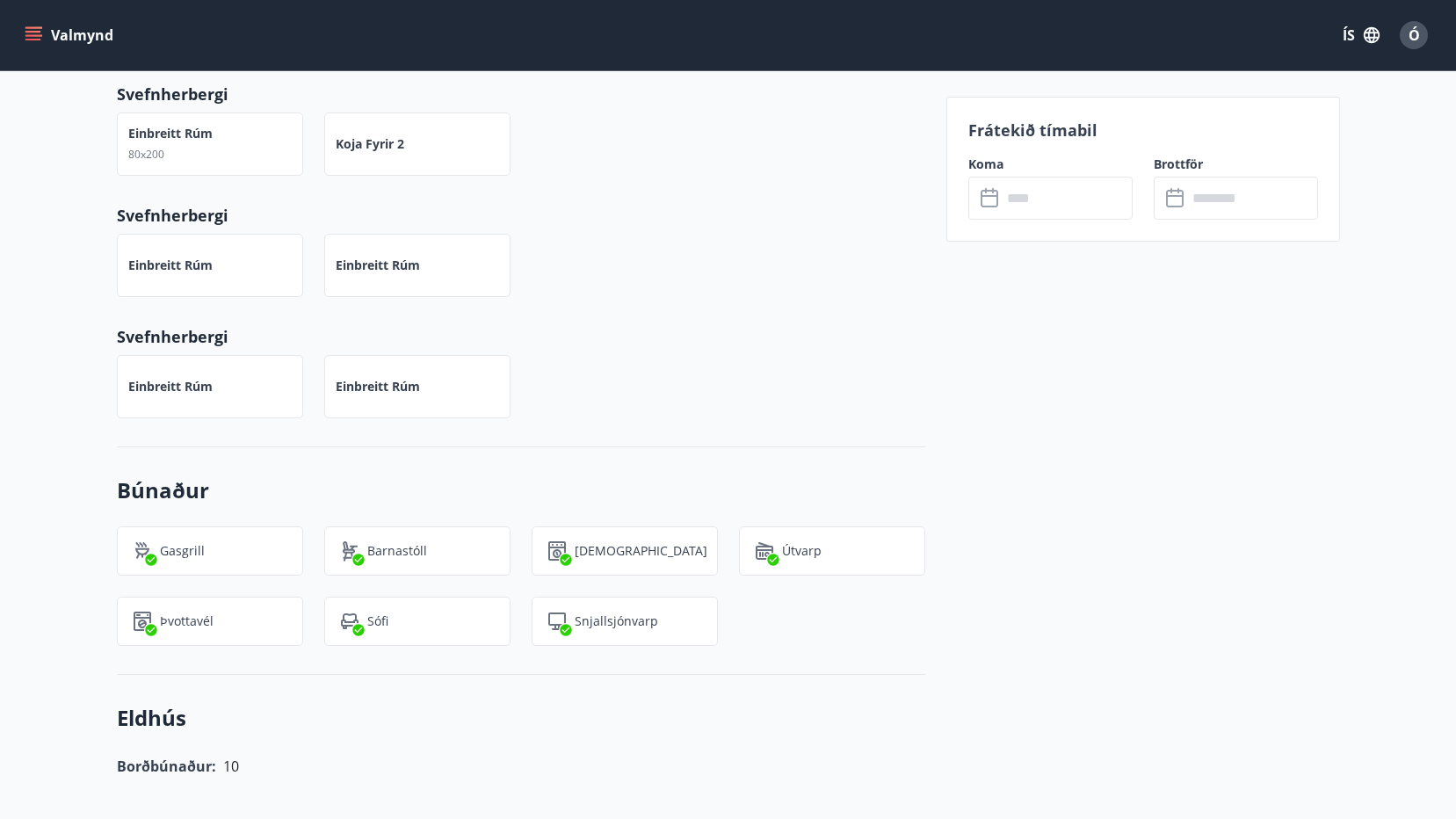
scroll to position [1054, 0]
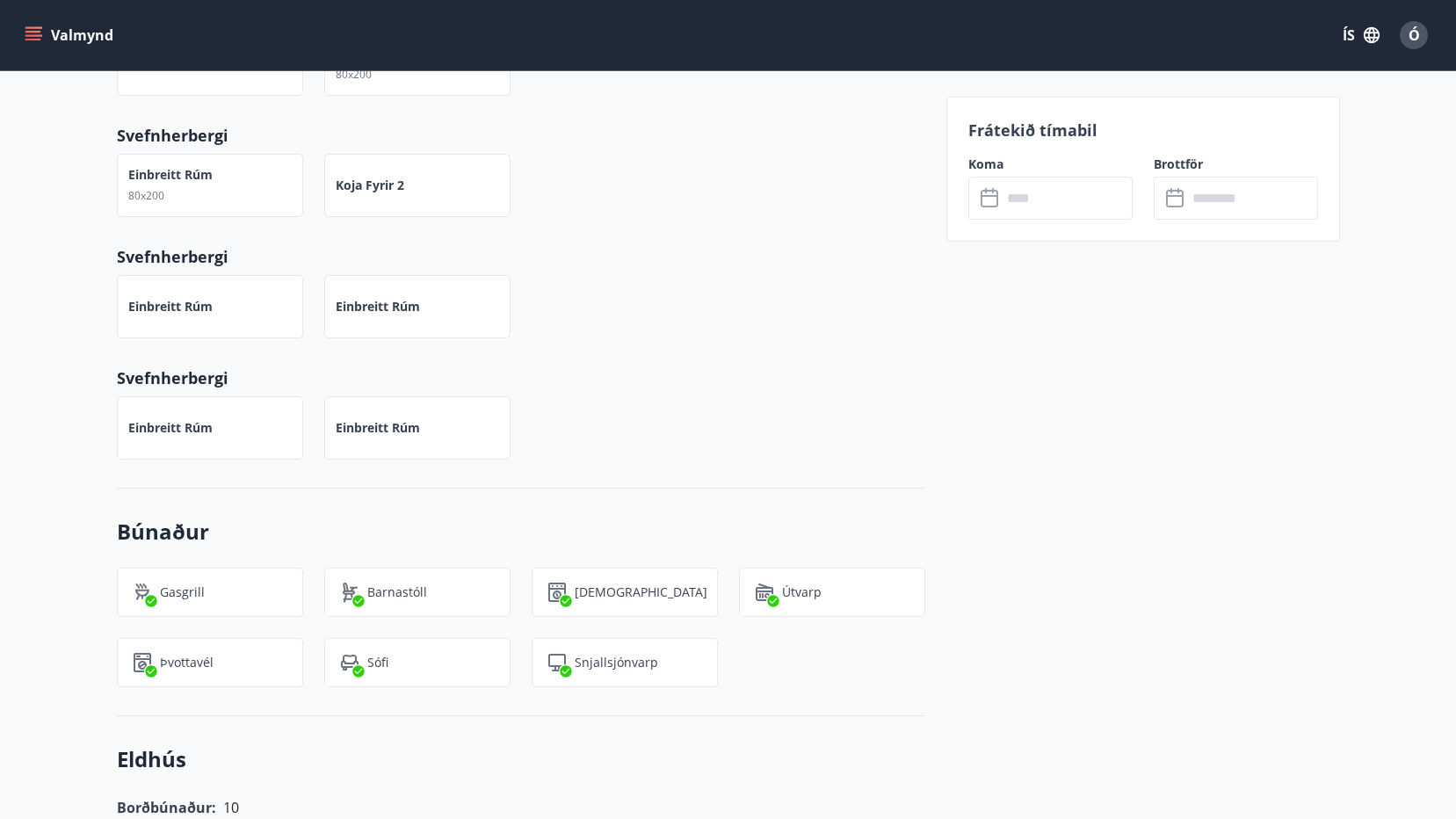
click at [1025, 202] on input "text" at bounding box center [1067, 198] width 131 height 43
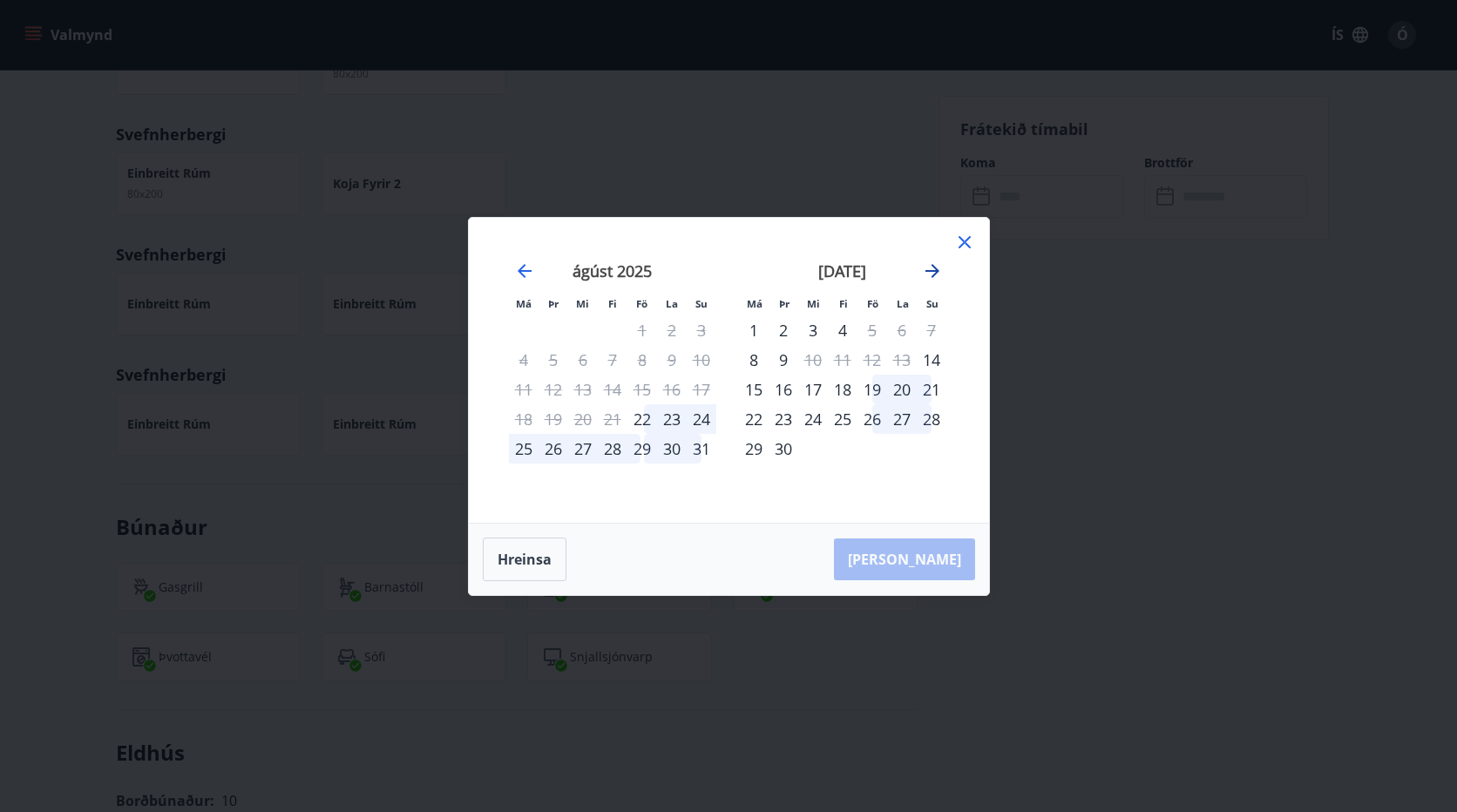
click at [934, 265] on icon "Move forward to switch to the next month." at bounding box center [933, 271] width 21 height 21
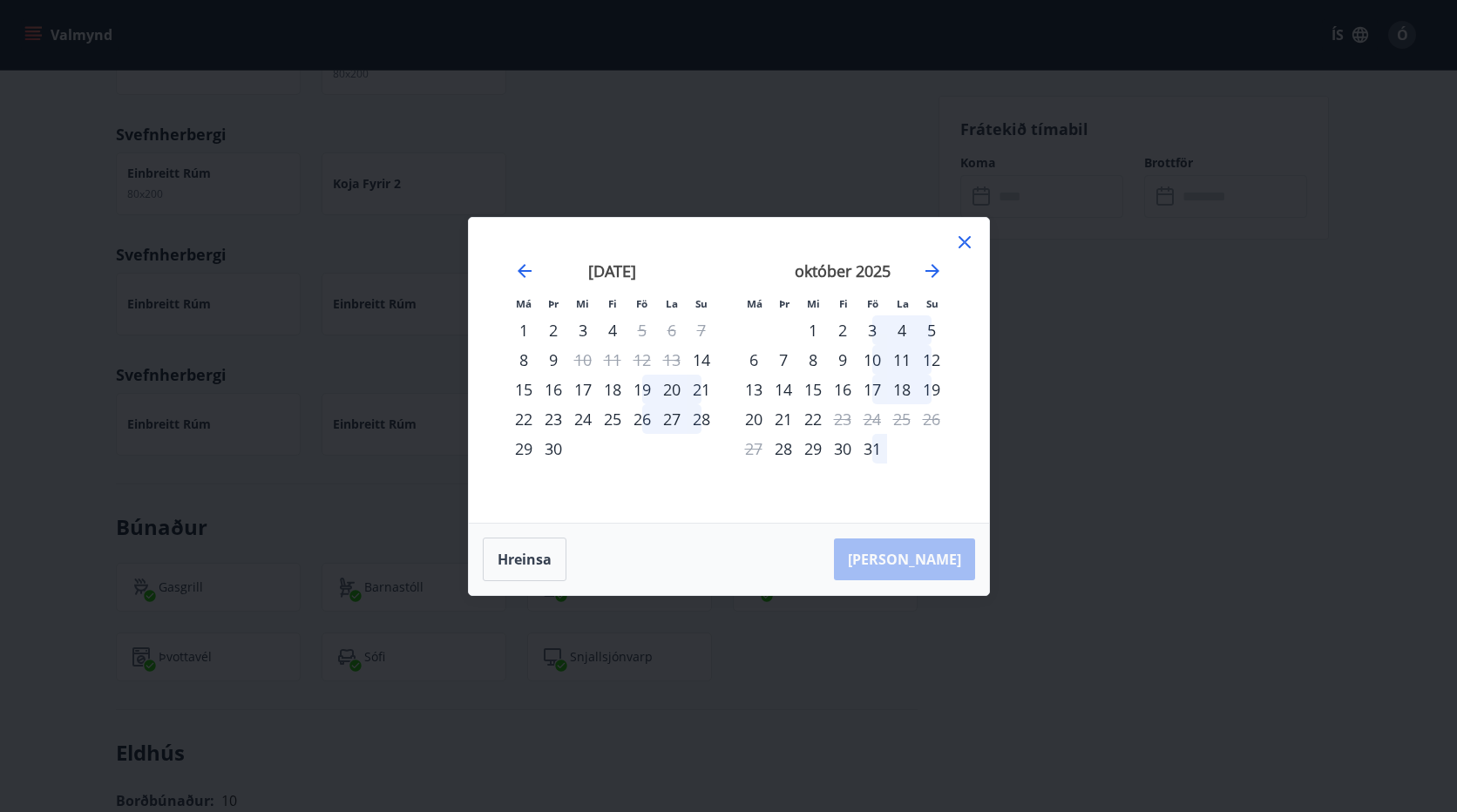
click at [961, 240] on icon at bounding box center [965, 242] width 21 height 21
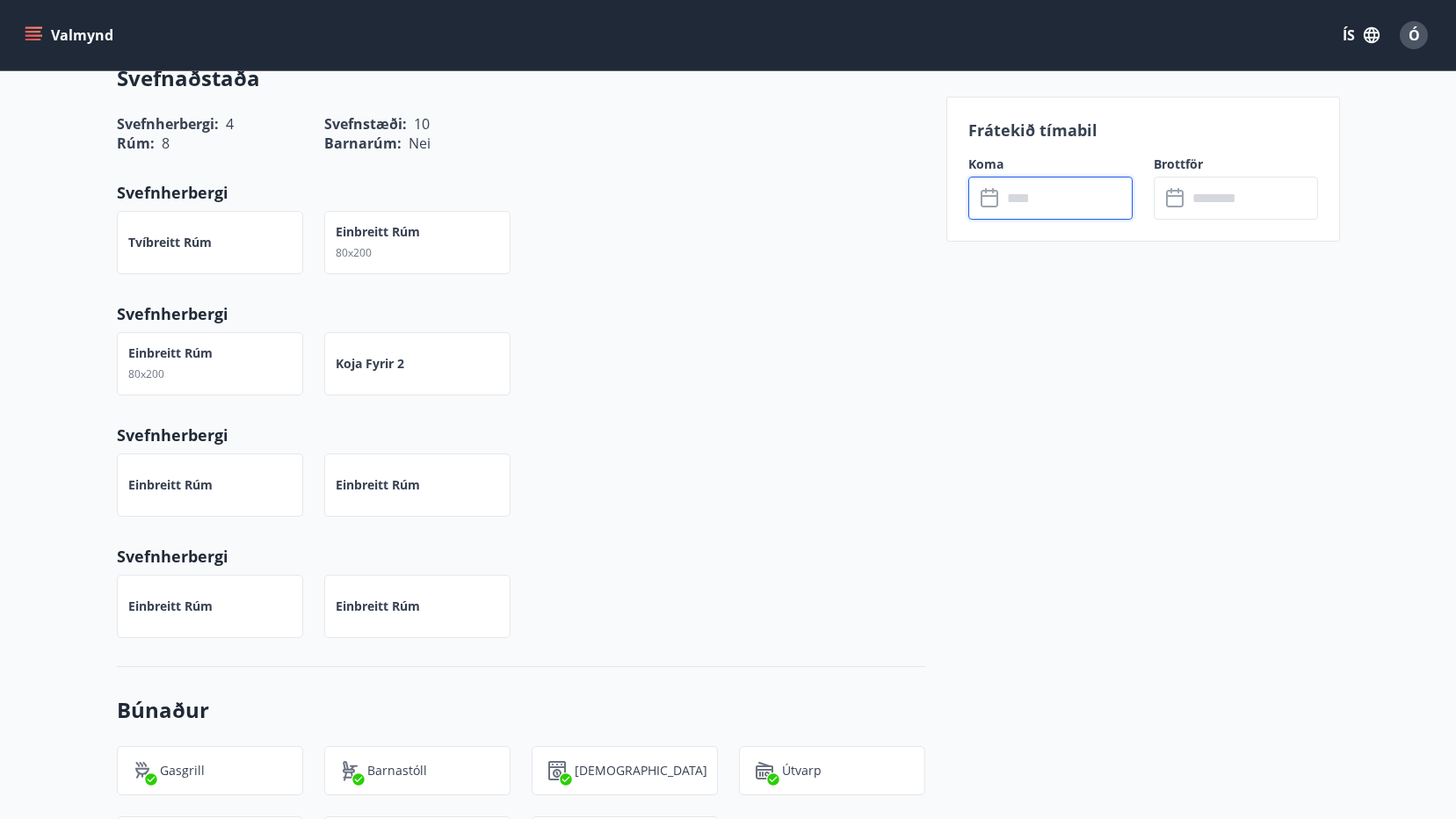
scroll to position [351, 0]
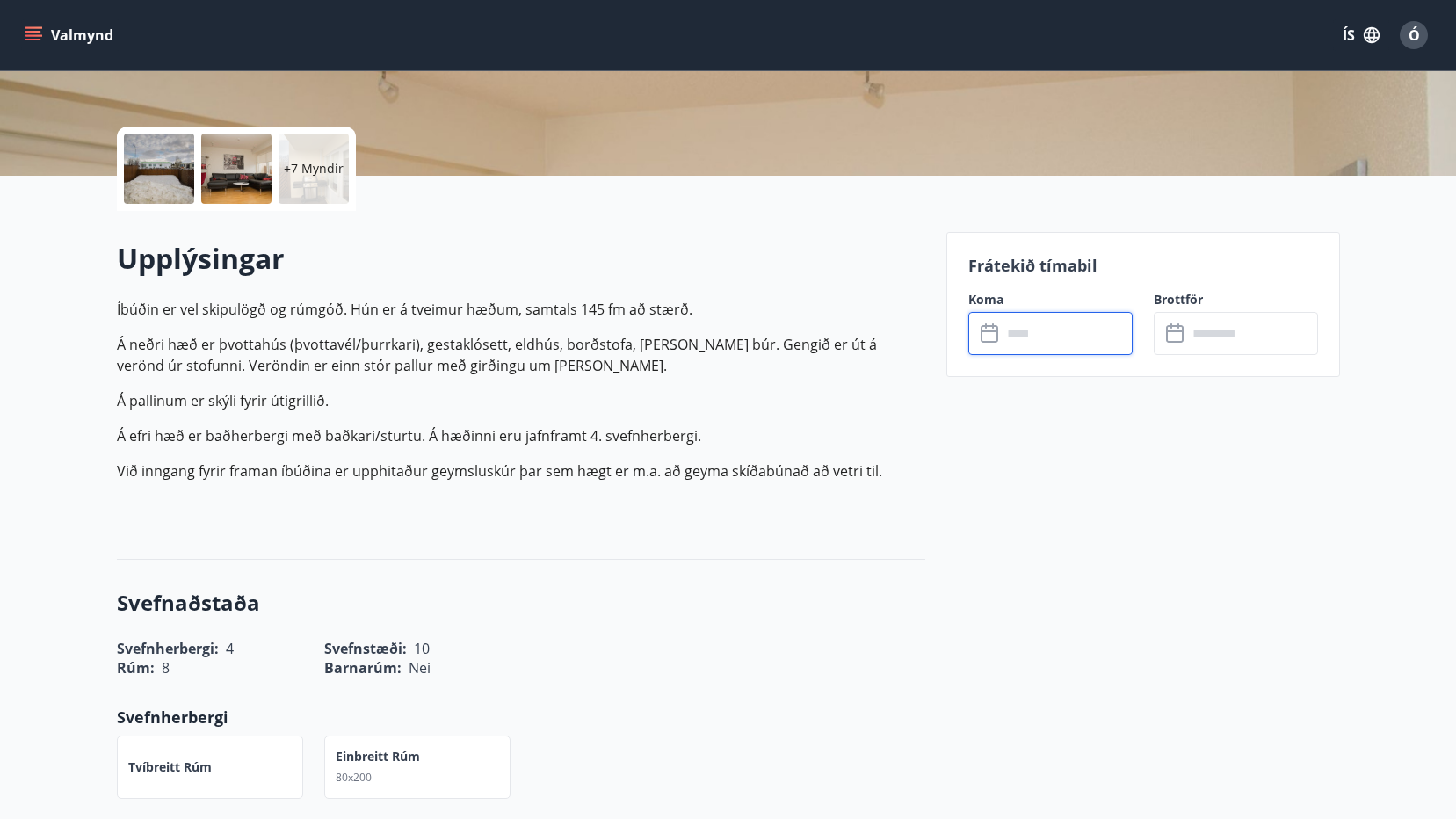
click at [1031, 351] on input "text" at bounding box center [1067, 333] width 131 height 43
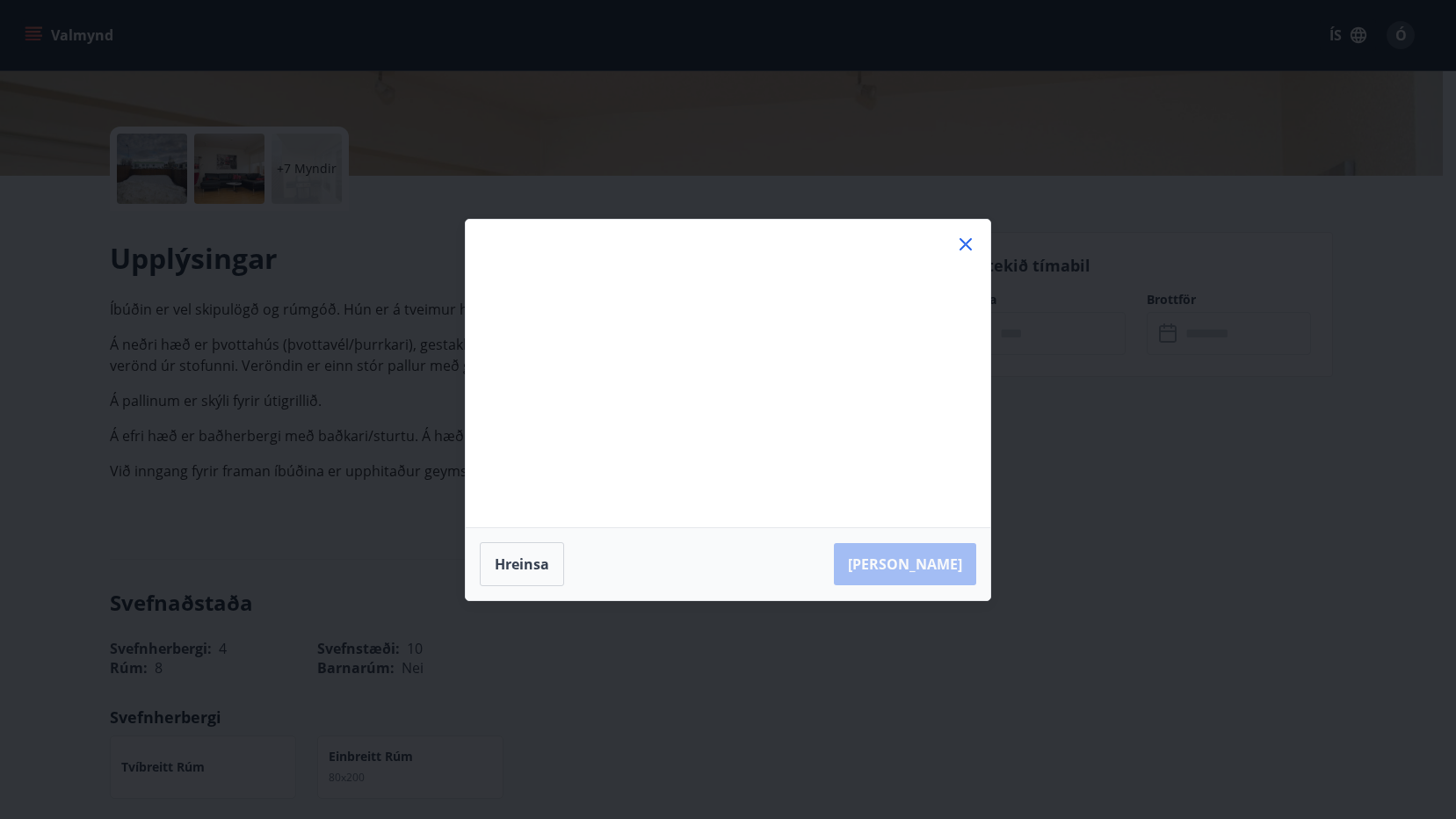
click at [1043, 337] on div "Má Þr Mi Fi Fö La Su Má Þr Mi Fi Fö La Su júlí 2025 1 2 3 4 5 6 7 8 9 10 11 12 …" at bounding box center [728, 410] width 1456 height 819
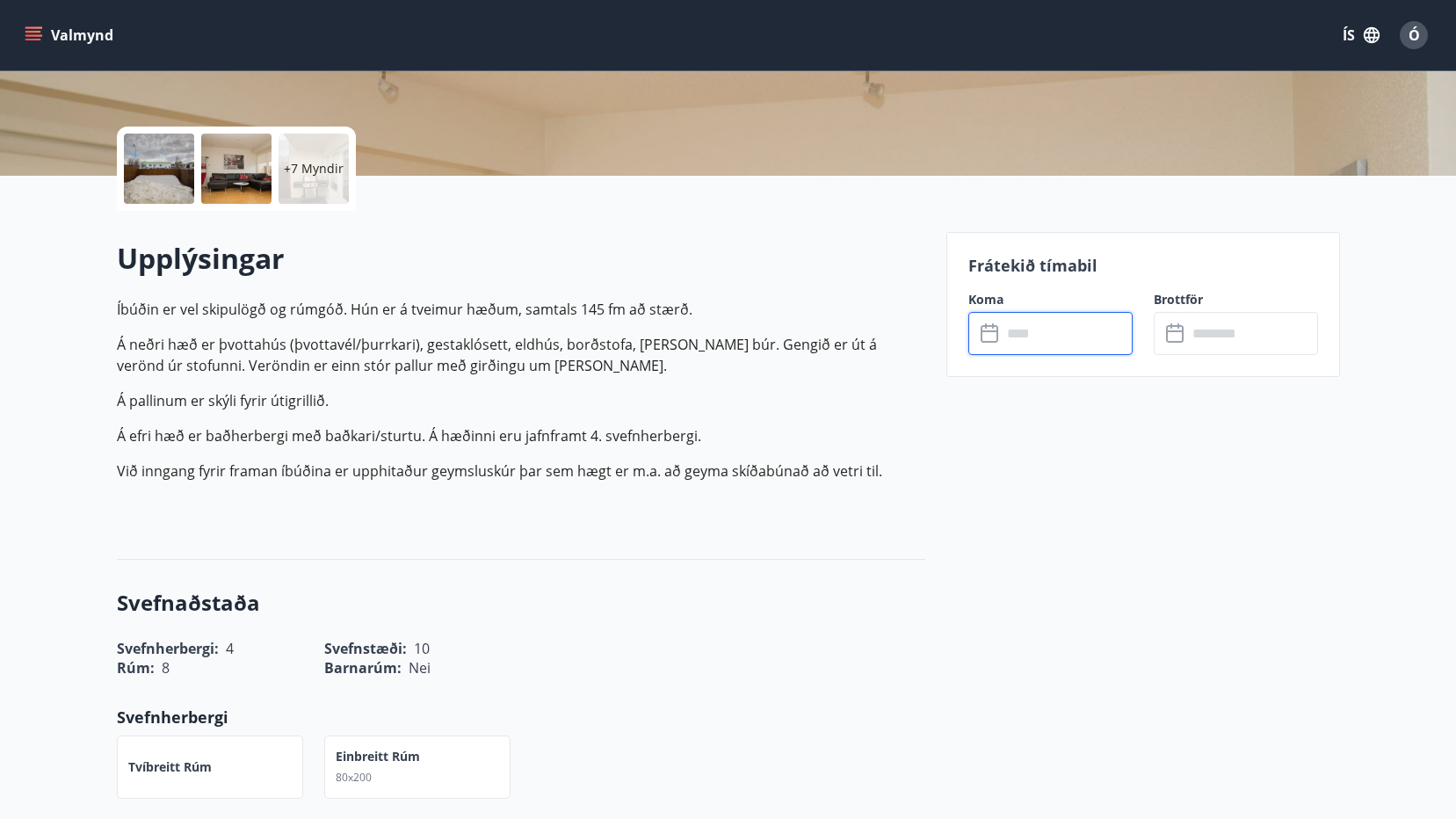
click at [1071, 352] on input "text" at bounding box center [1067, 333] width 131 height 43
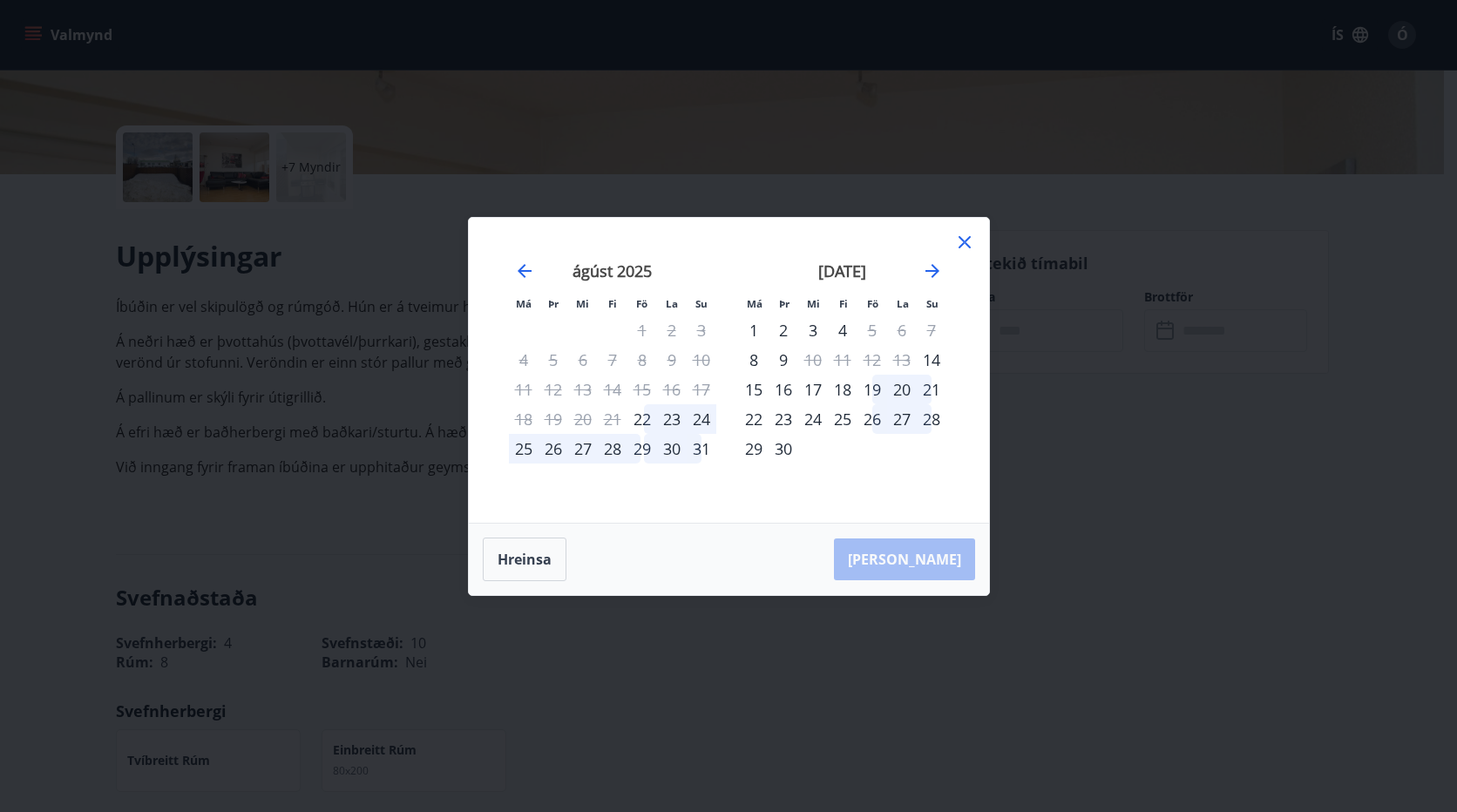
click at [872, 420] on div "26" at bounding box center [871, 419] width 30 height 30
click at [751, 446] on div "29" at bounding box center [753, 449] width 30 height 30
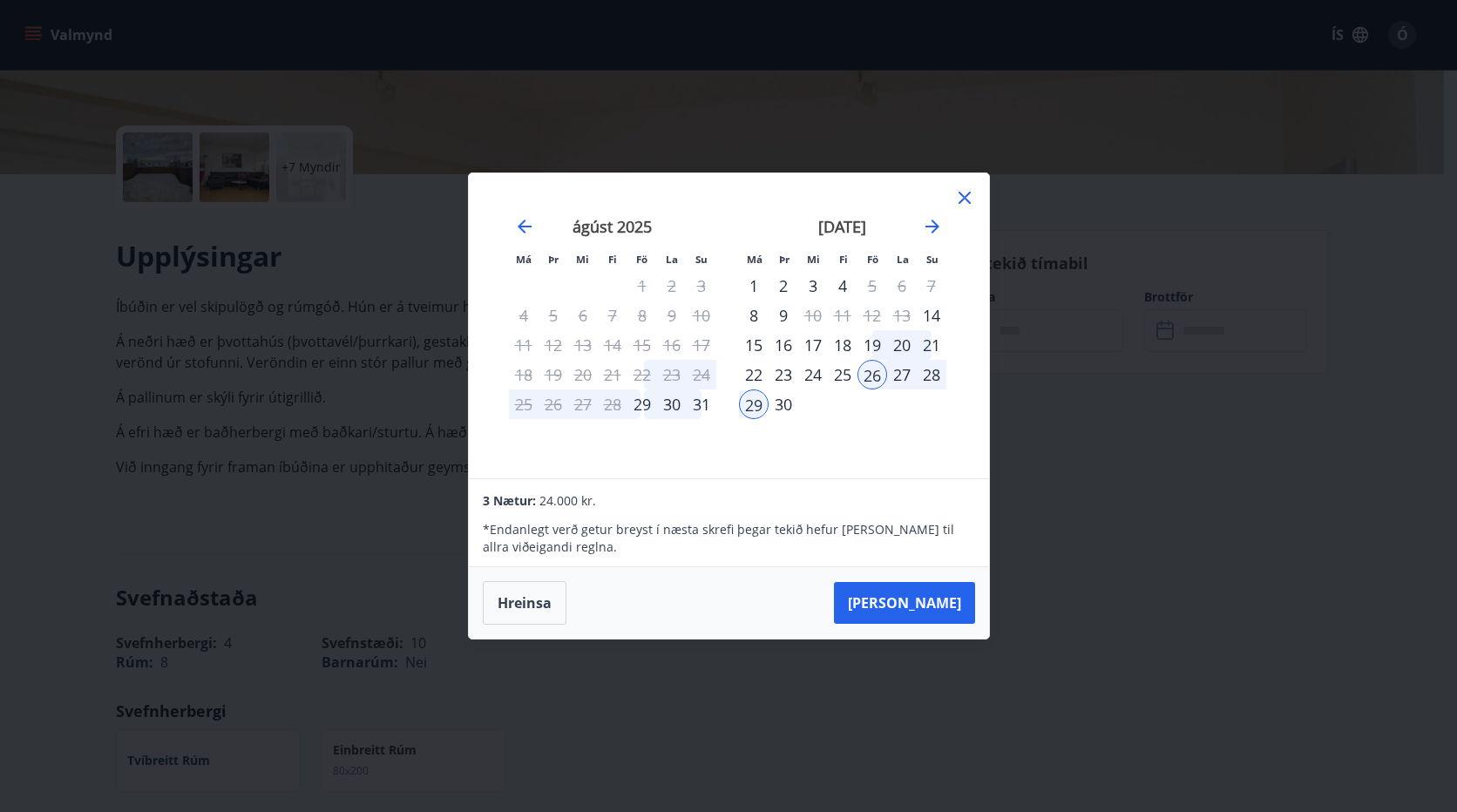
click at [958, 194] on icon at bounding box center [965, 198] width 21 height 21
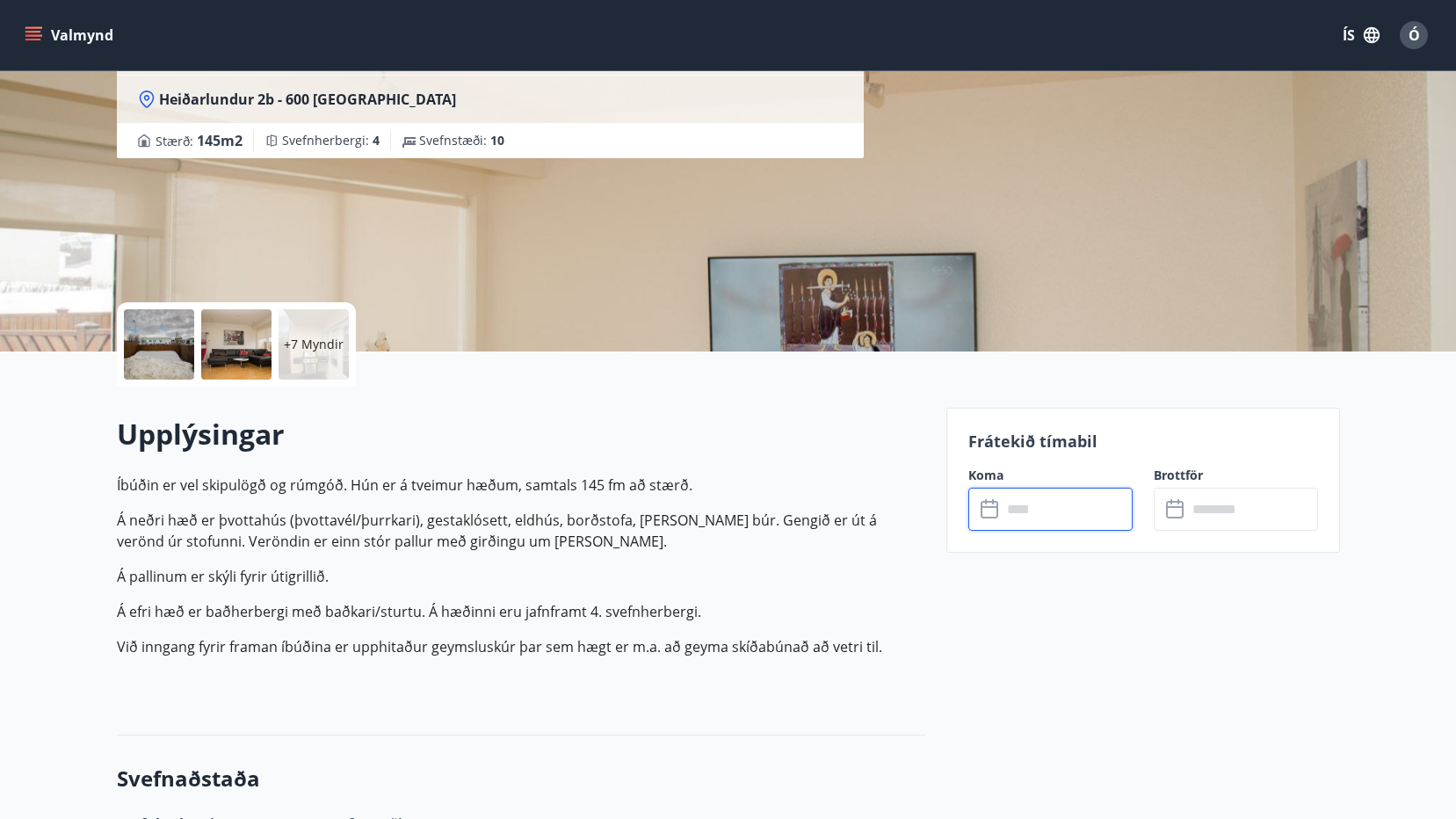
scroll to position [0, 0]
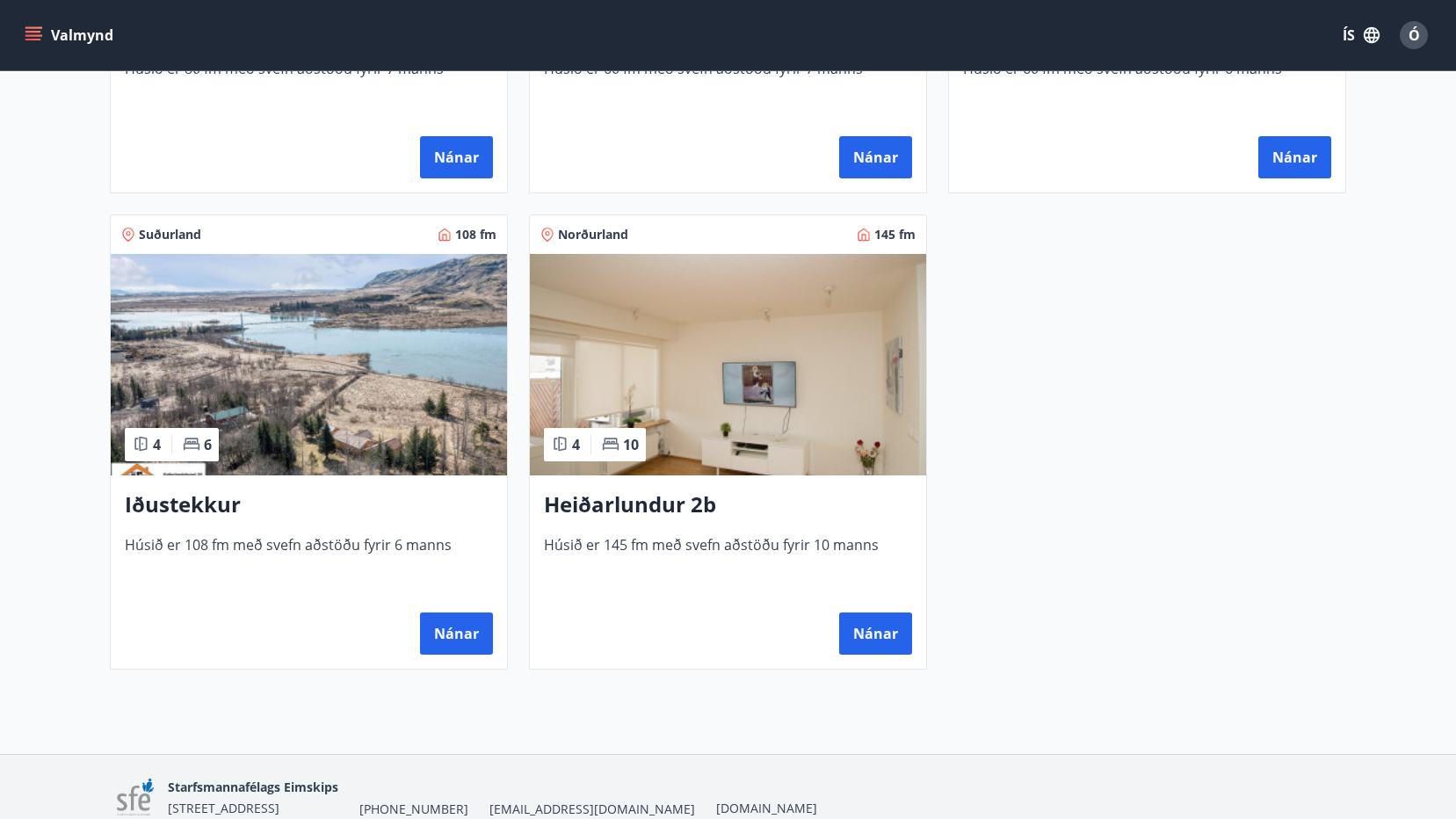
scroll to position [1142, 0]
click at [199, 499] on h3 "Iðustekkur" at bounding box center [309, 504] width 369 height 31
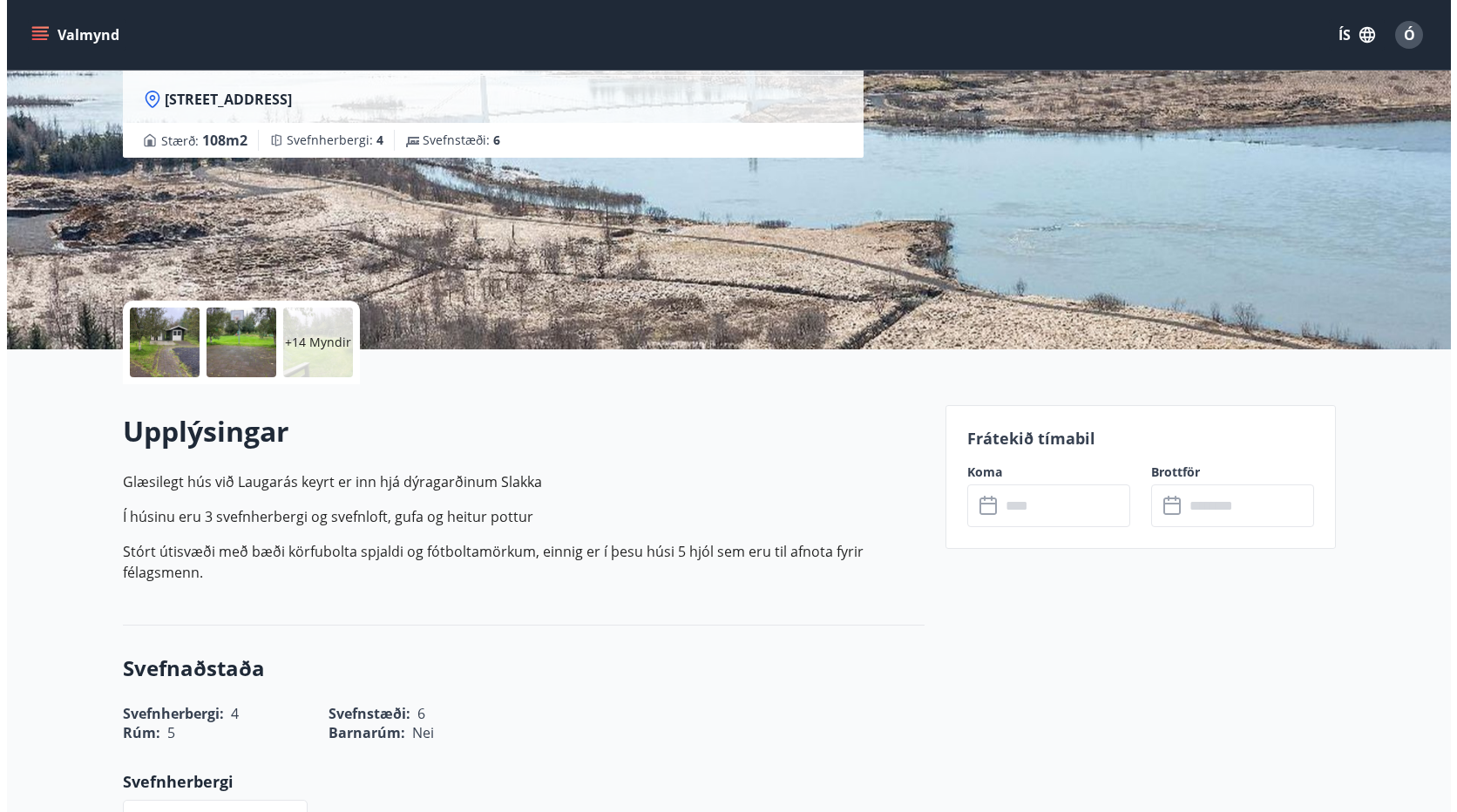
scroll to position [174, 0]
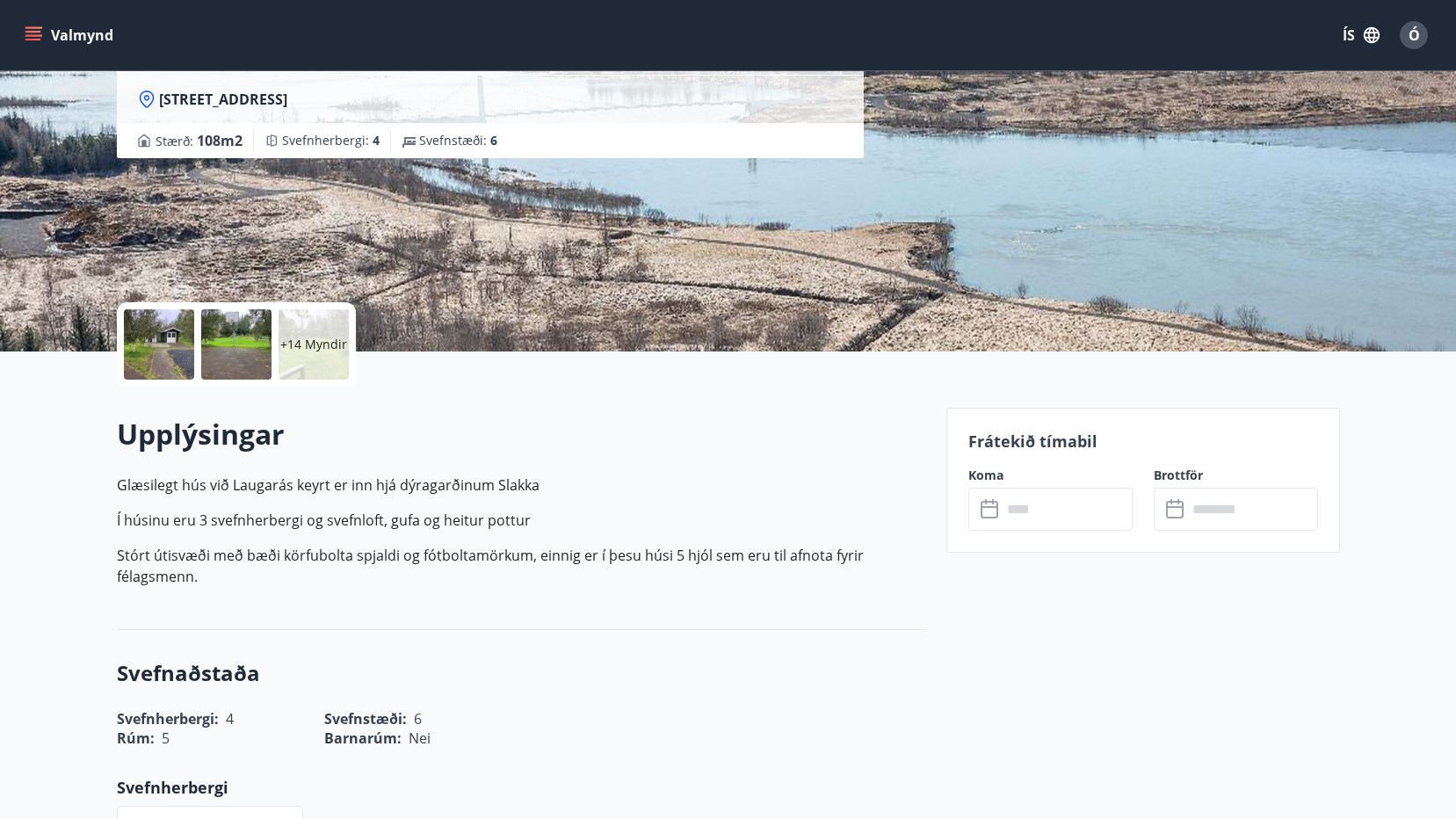
click at [162, 320] on div at bounding box center [159, 344] width 70 height 70
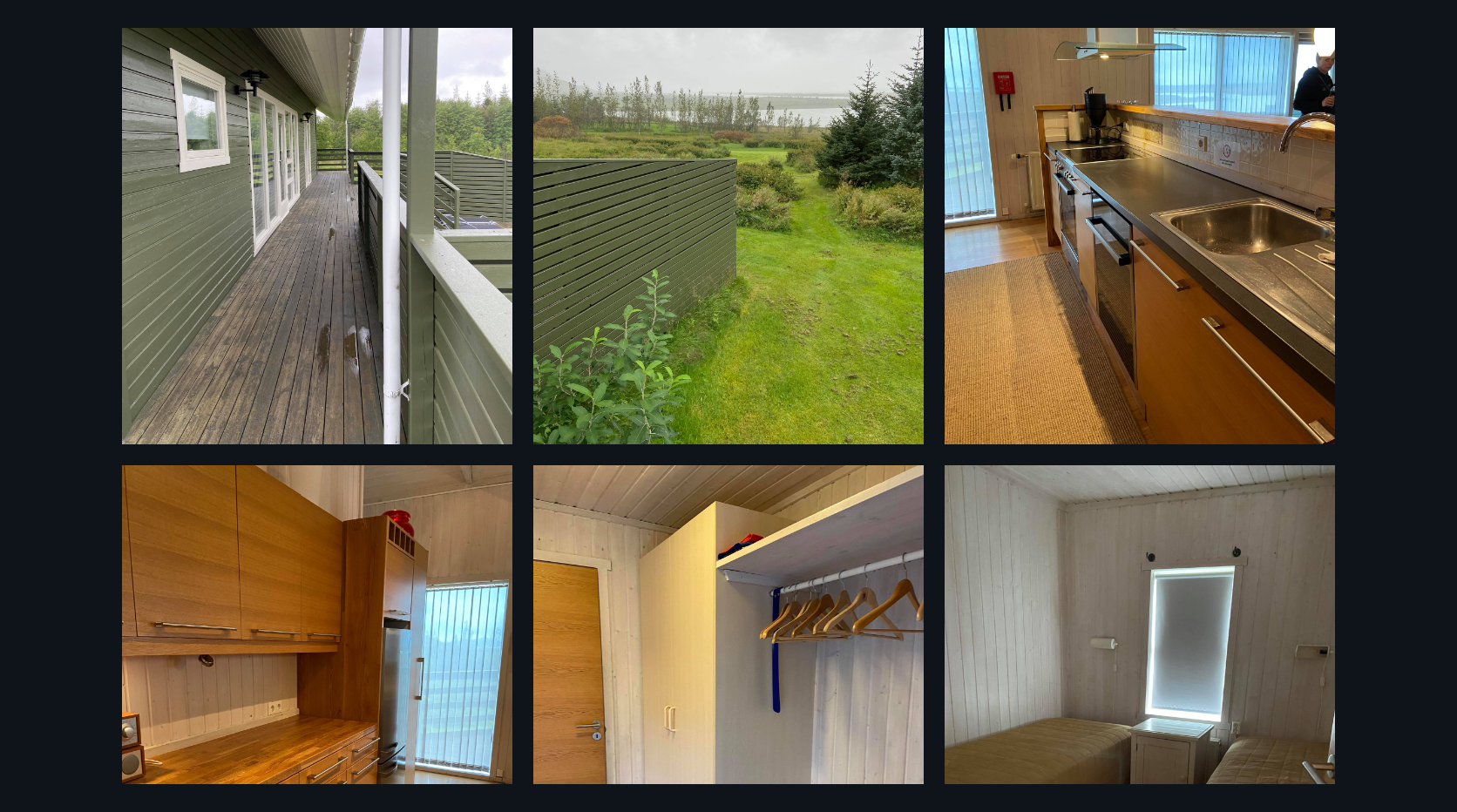
scroll to position [471, 0]
